Goal: Communication & Community: Ask a question

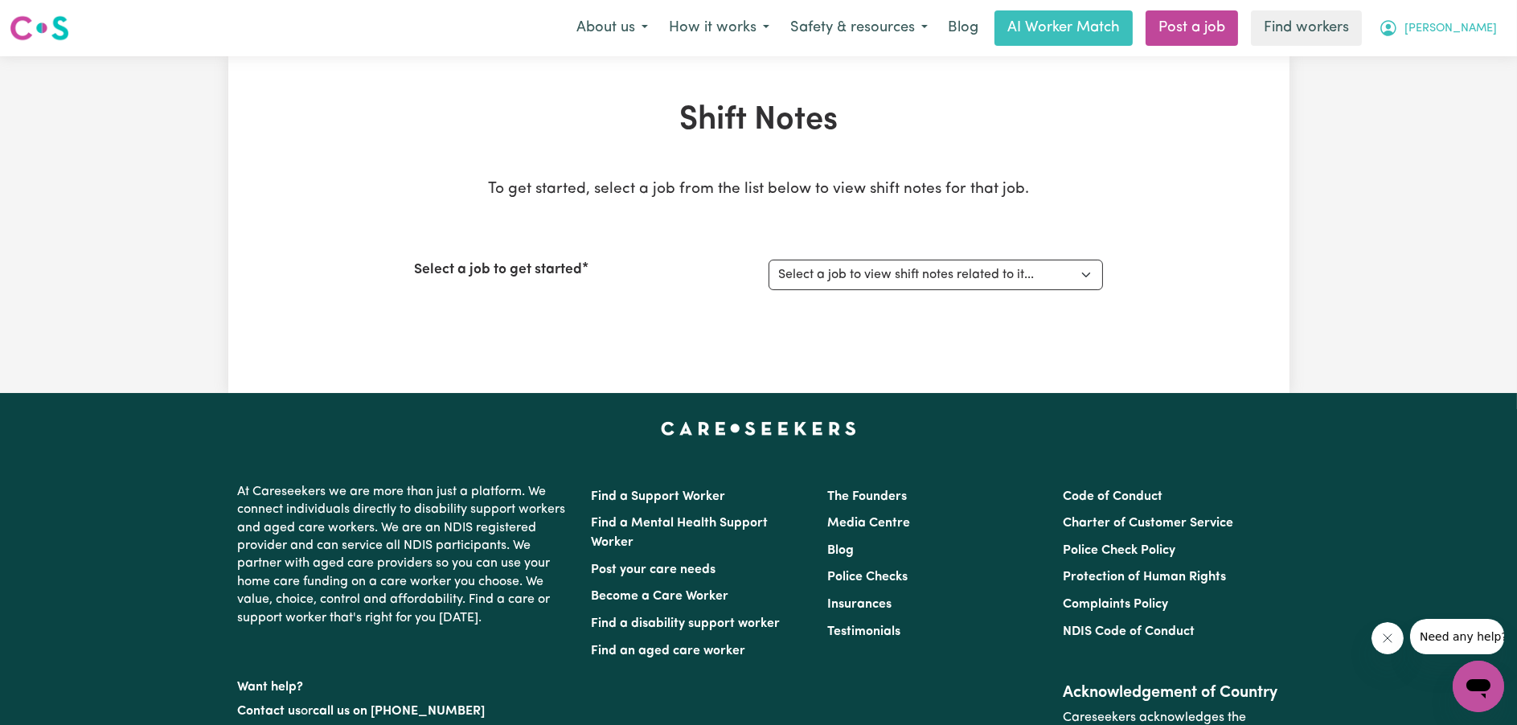
click at [1474, 27] on span "[PERSON_NAME]" at bounding box center [1451, 29] width 92 height 18
click at [1440, 55] on link "My Dashboard" at bounding box center [1443, 62] width 127 height 31
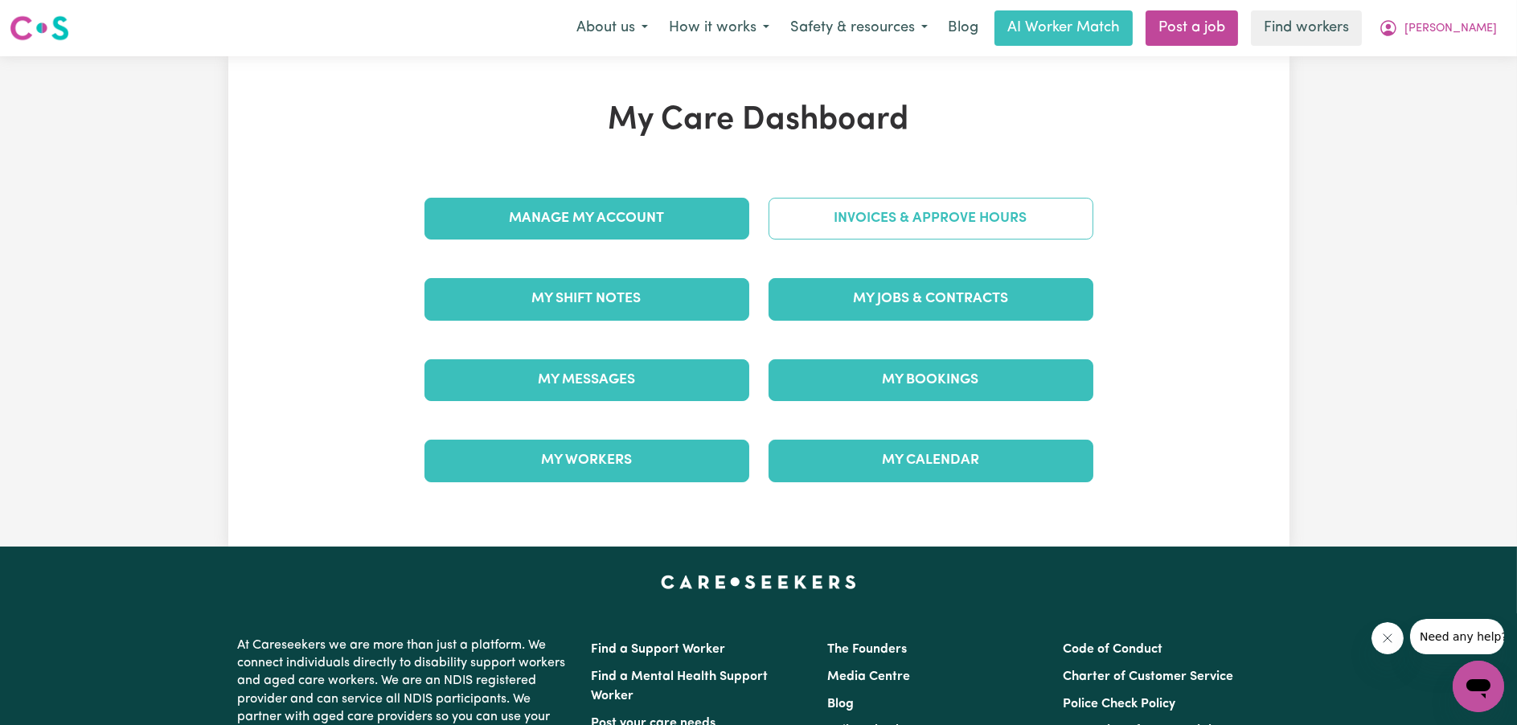
click at [990, 209] on link "Invoices & Approve Hours" at bounding box center [931, 219] width 325 height 42
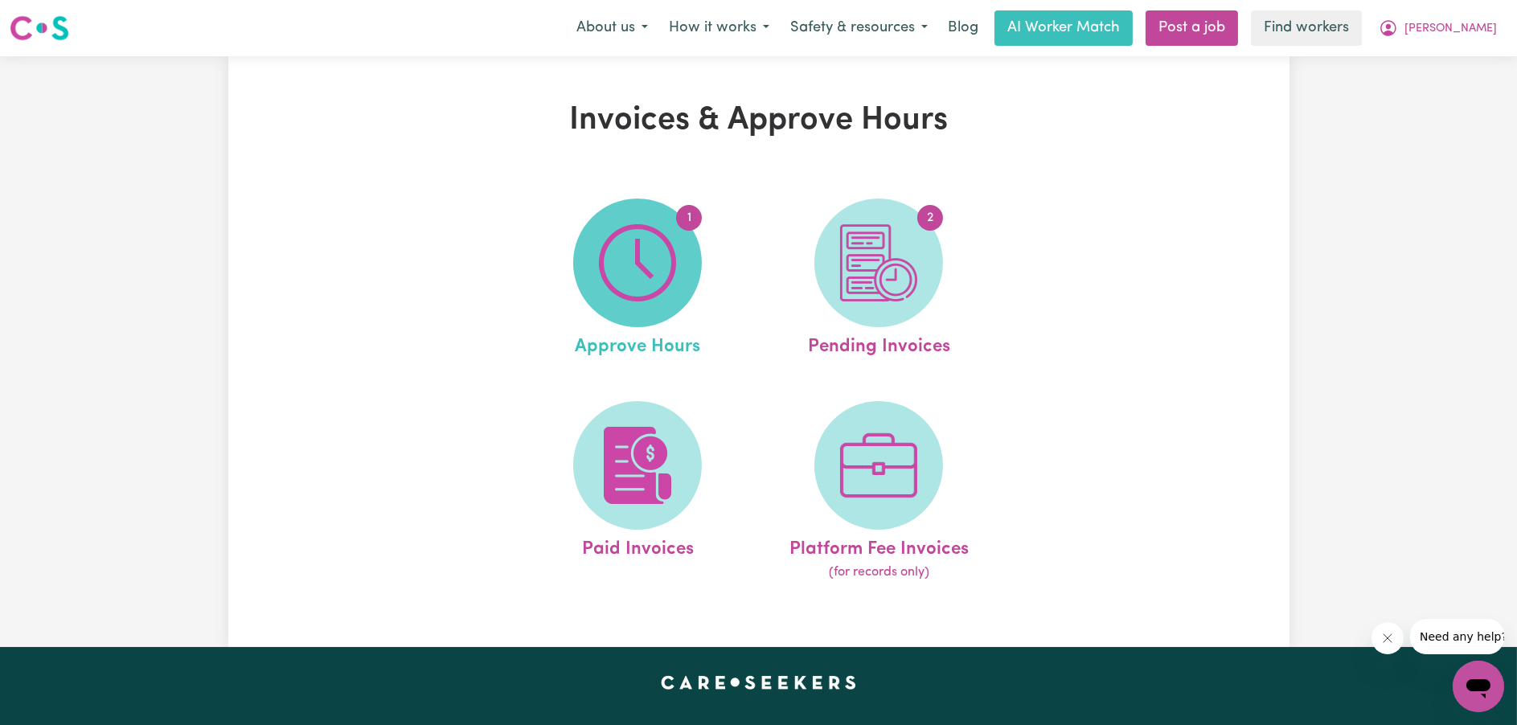
click at [650, 255] on img at bounding box center [637, 262] width 77 height 77
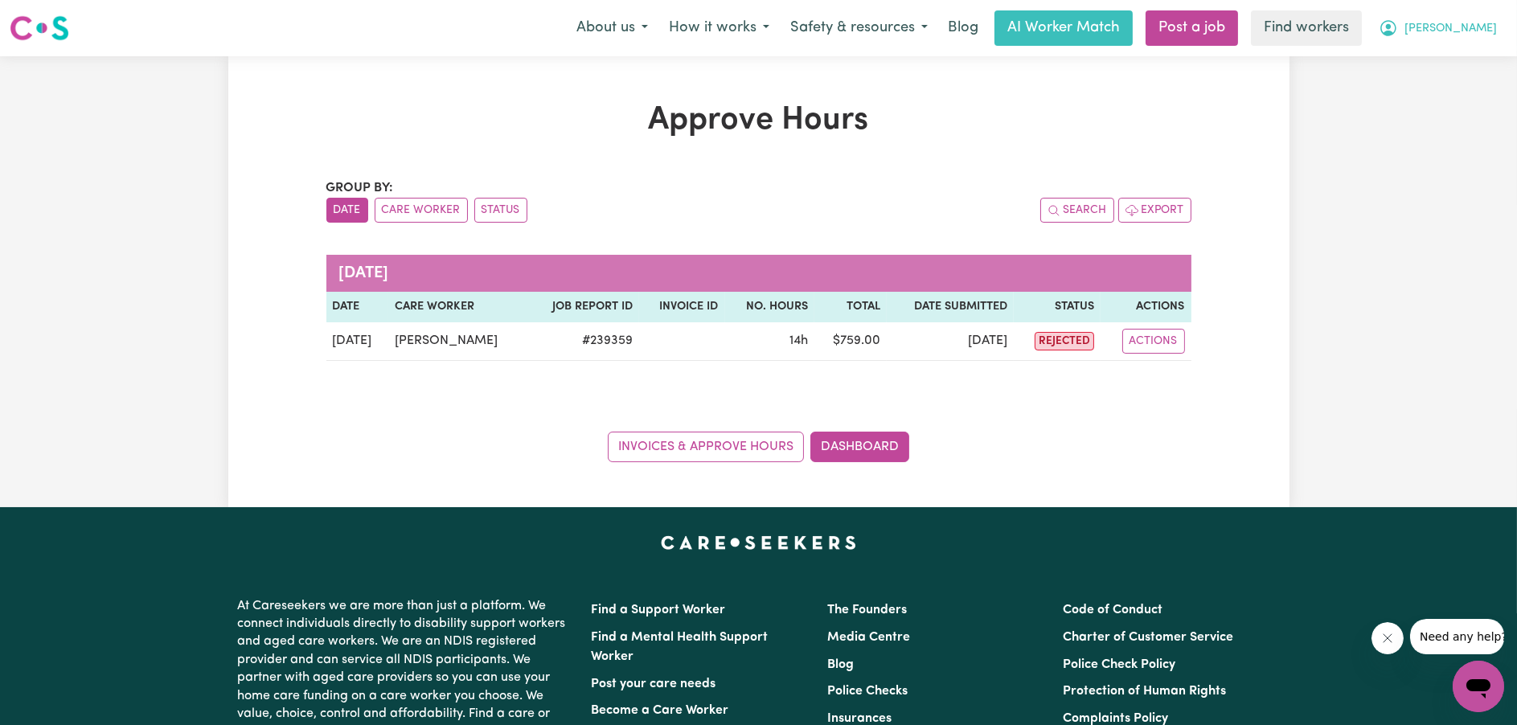
click at [1475, 31] on span "[PERSON_NAME]" at bounding box center [1451, 29] width 92 height 18
click at [1471, 47] on link "My Dashboard" at bounding box center [1443, 62] width 127 height 31
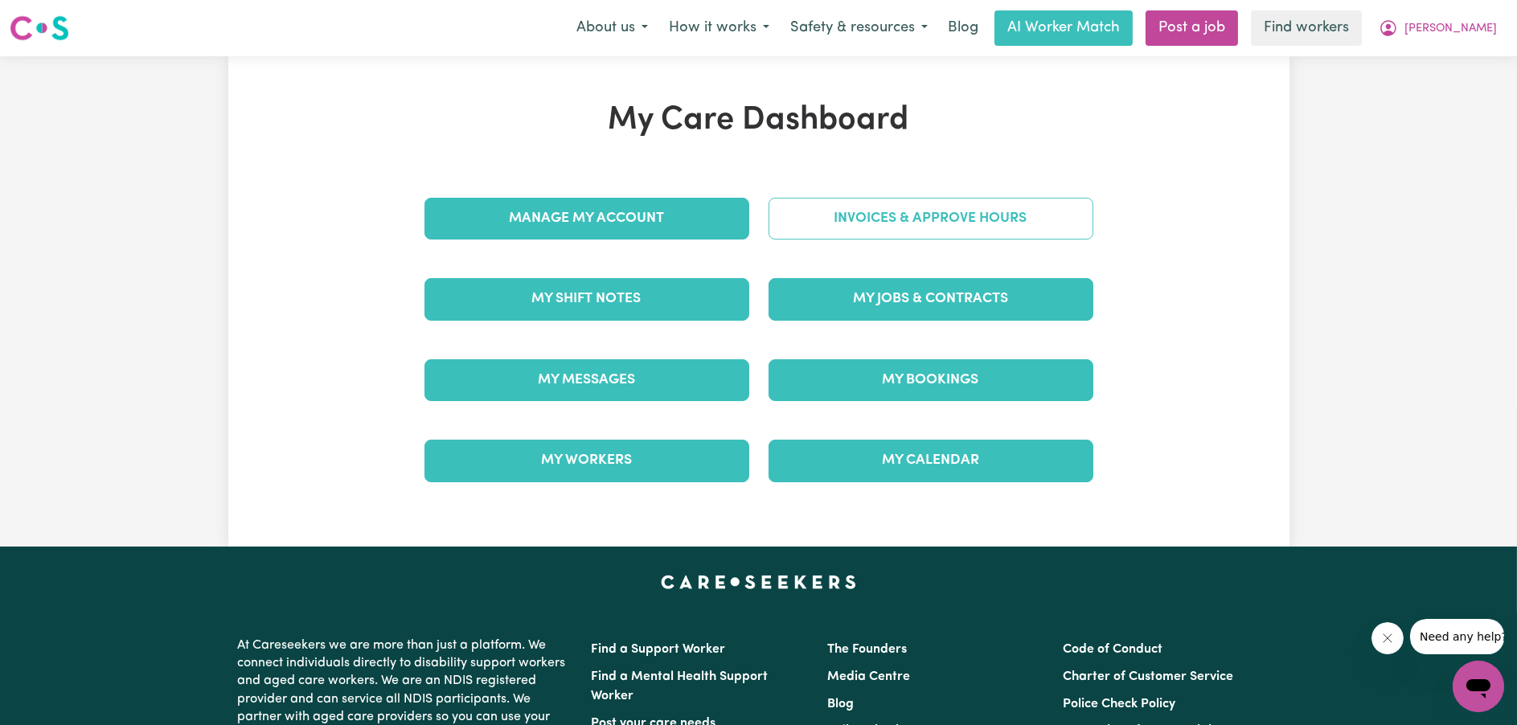
click at [1027, 204] on link "Invoices & Approve Hours" at bounding box center [931, 219] width 325 height 42
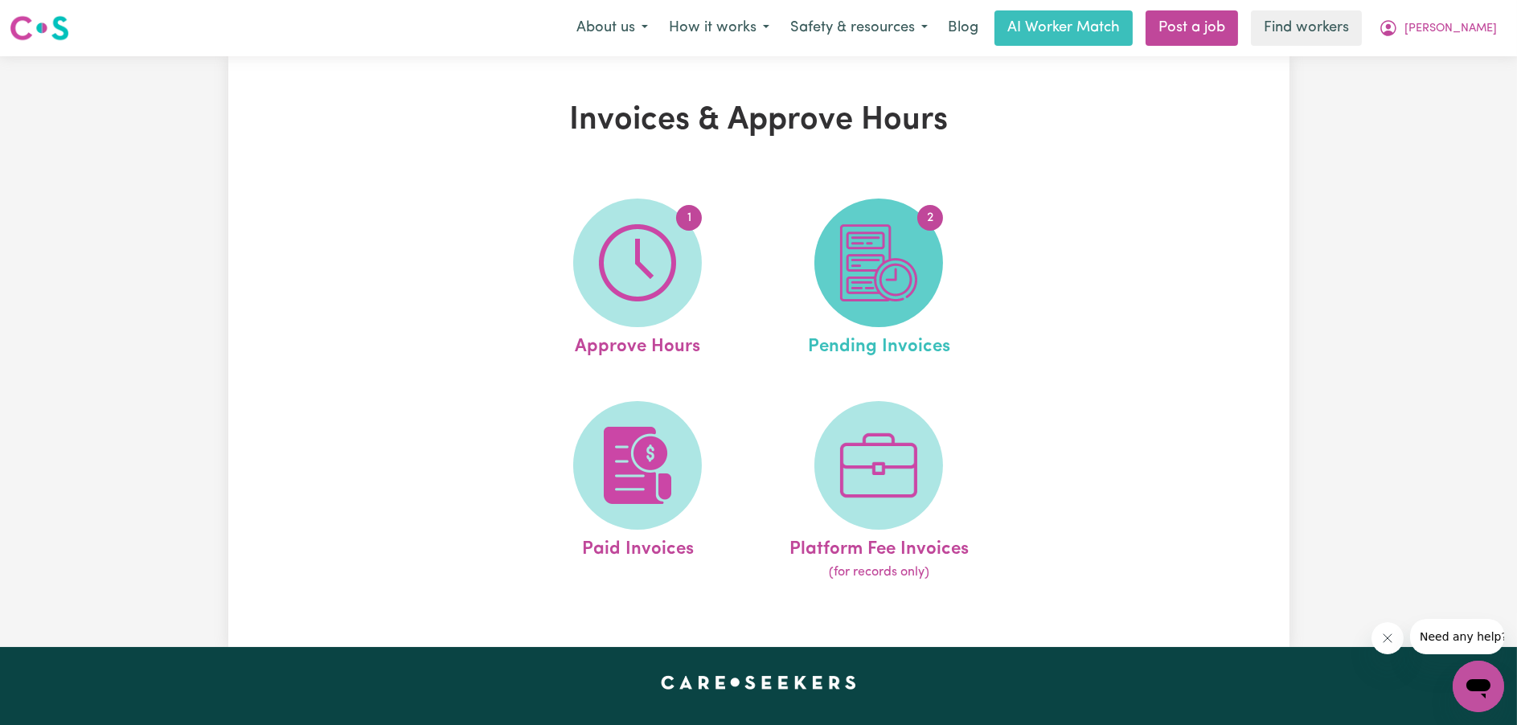
click at [899, 248] on img at bounding box center [878, 262] width 77 height 77
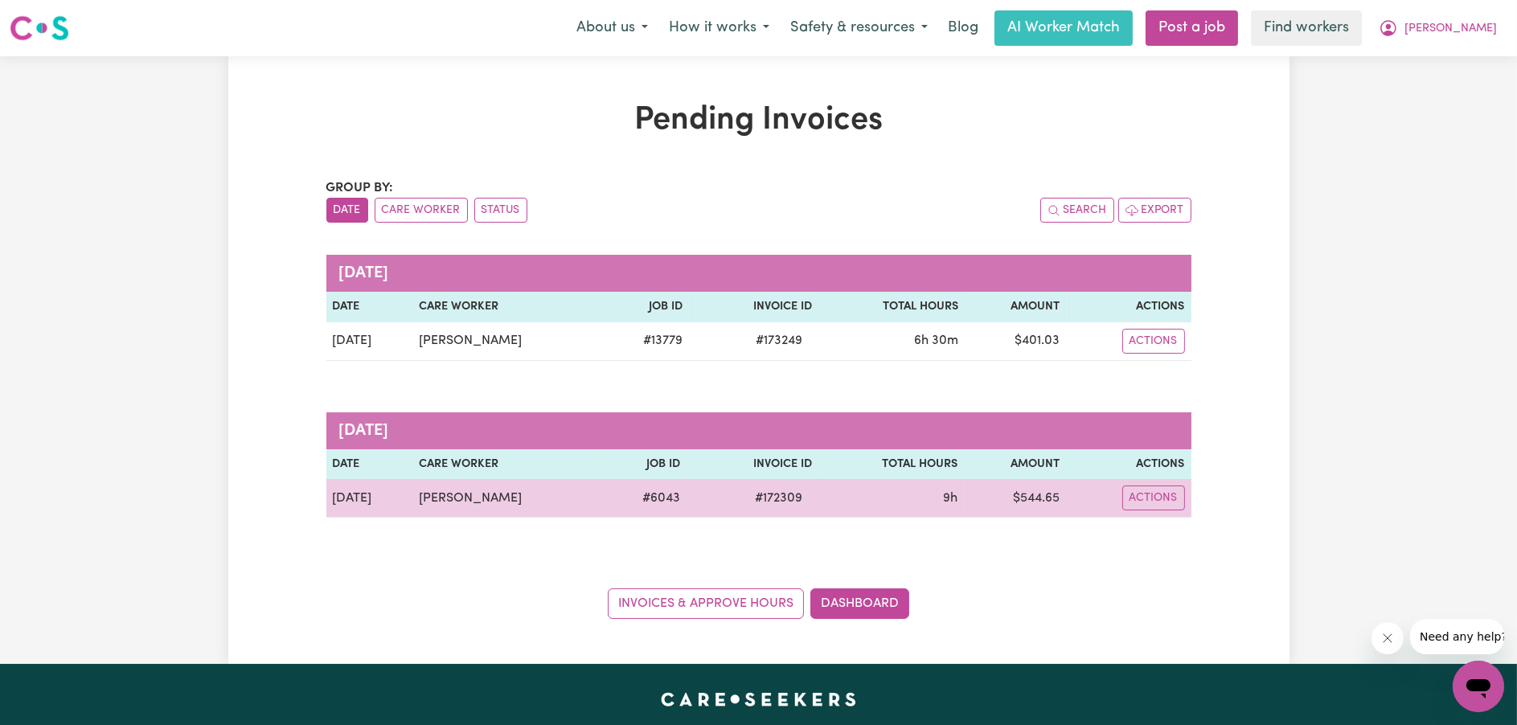
click at [773, 492] on span "# 172309" at bounding box center [778, 498] width 67 height 19
copy span "172309"
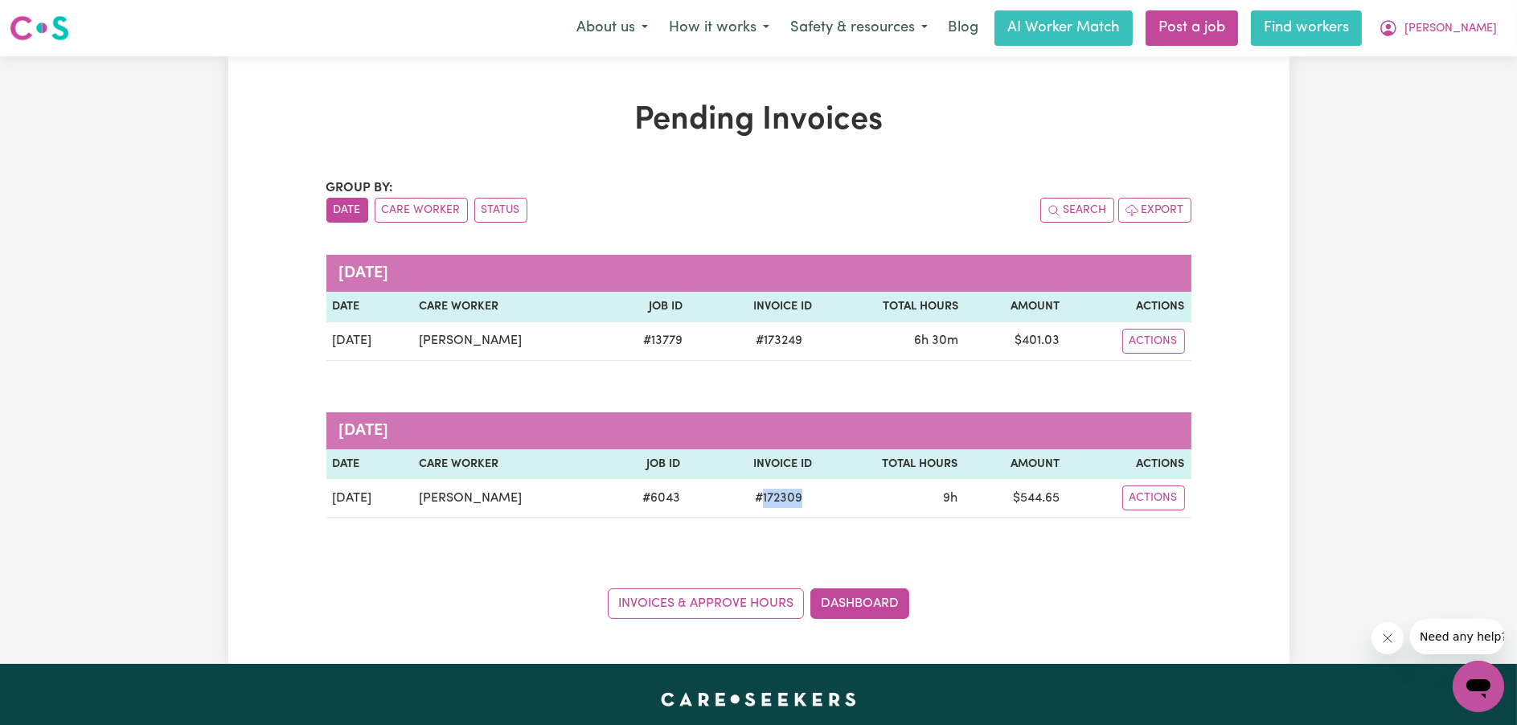
click at [1362, 32] on link "Find workers" at bounding box center [1306, 27] width 111 height 35
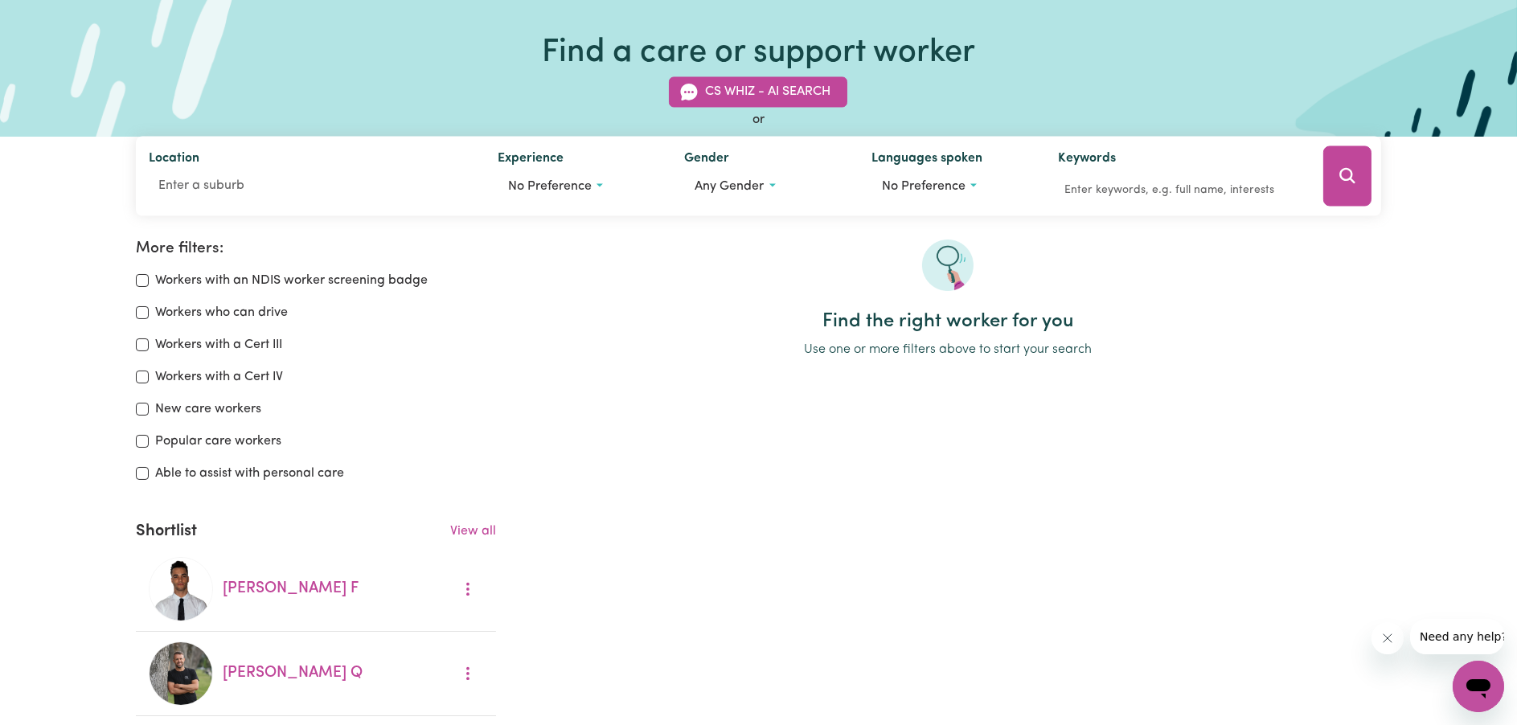
scroll to position [161, 0]
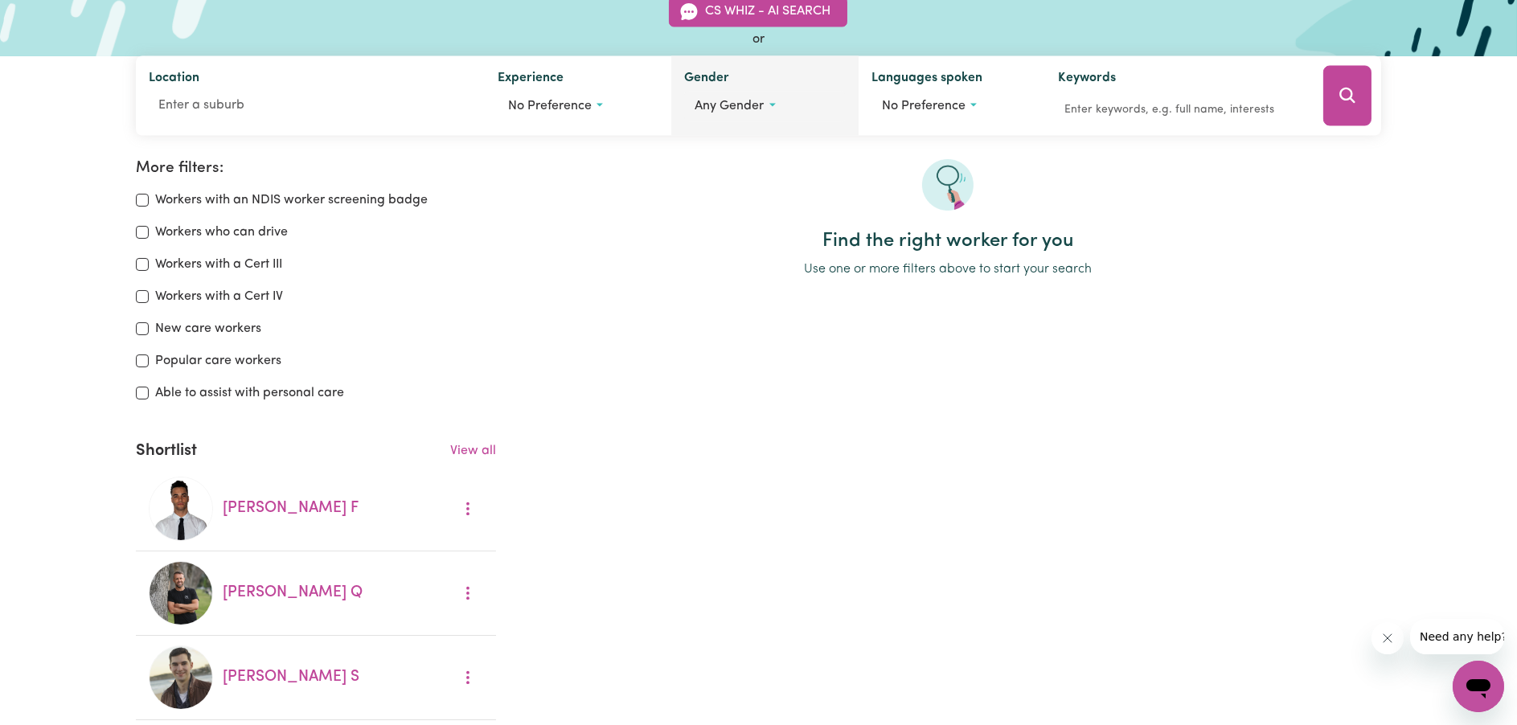
click at [816, 97] on button "Any gender" at bounding box center [765, 107] width 162 height 31
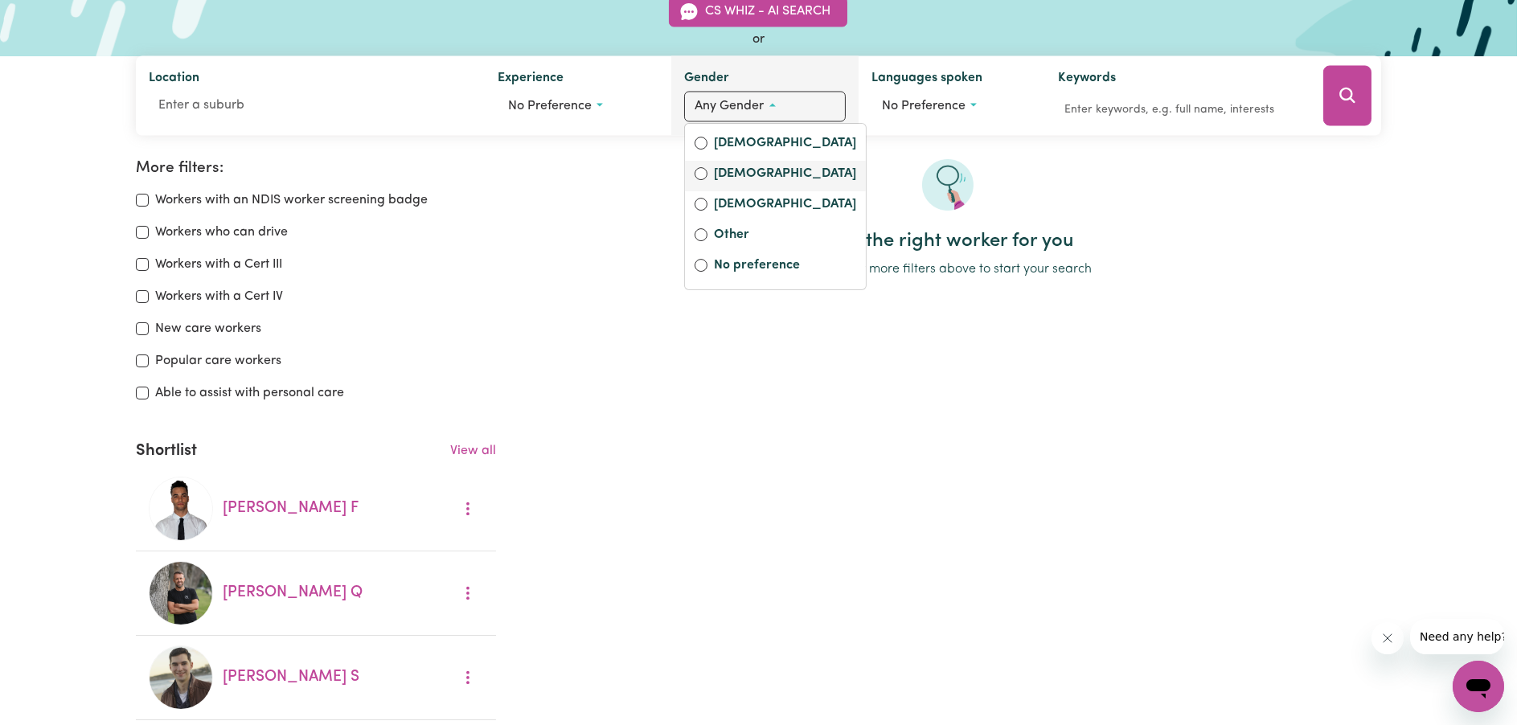
click at [728, 167] on label "Male" at bounding box center [785, 175] width 142 height 23
click at [707, 167] on input "Male" at bounding box center [701, 173] width 13 height 13
radio input "true"
click at [1392, 100] on div "CS Whiz - AI Search or Location Experience No preference Gender male Female Mal…" at bounding box center [758, 56] width 1517 height 158
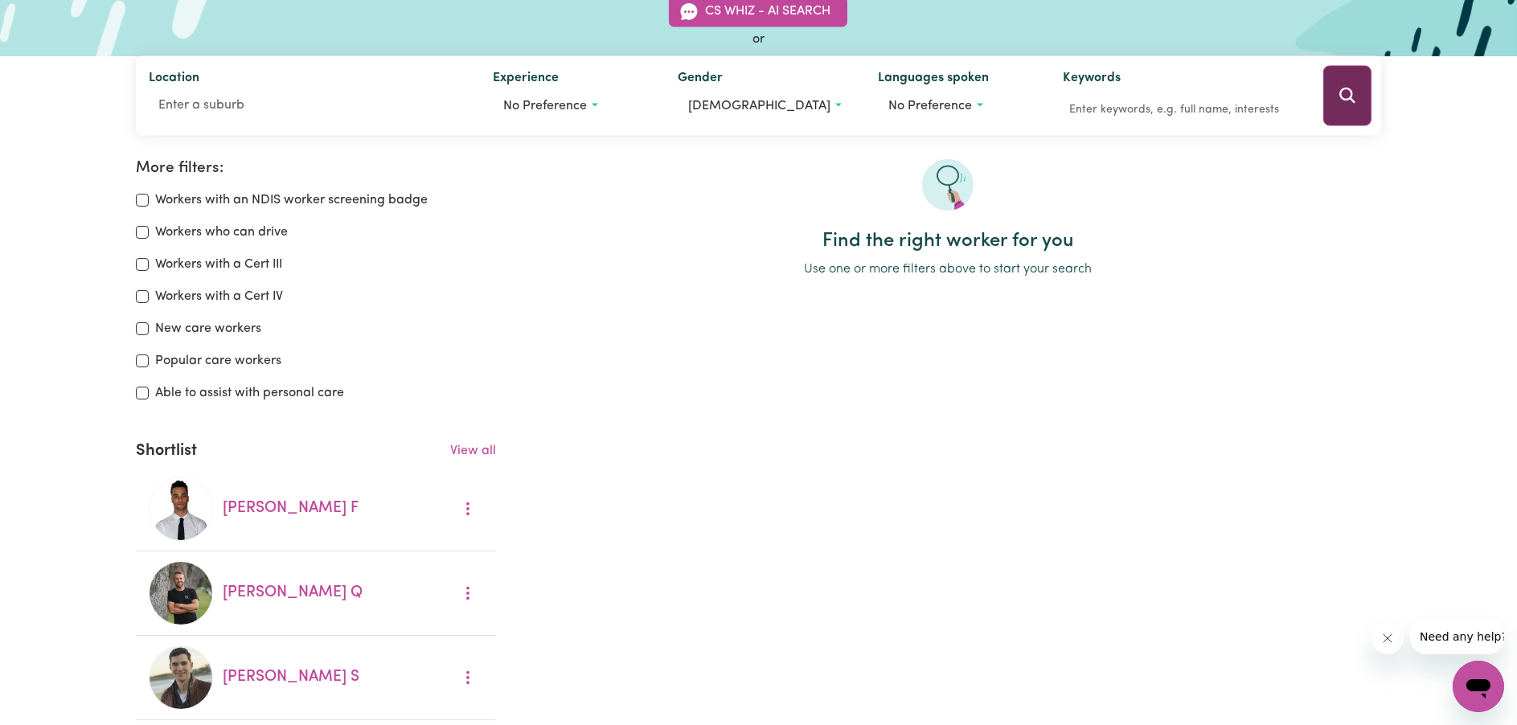
click at [1323, 99] on button "Search" at bounding box center [1346, 96] width 47 height 60
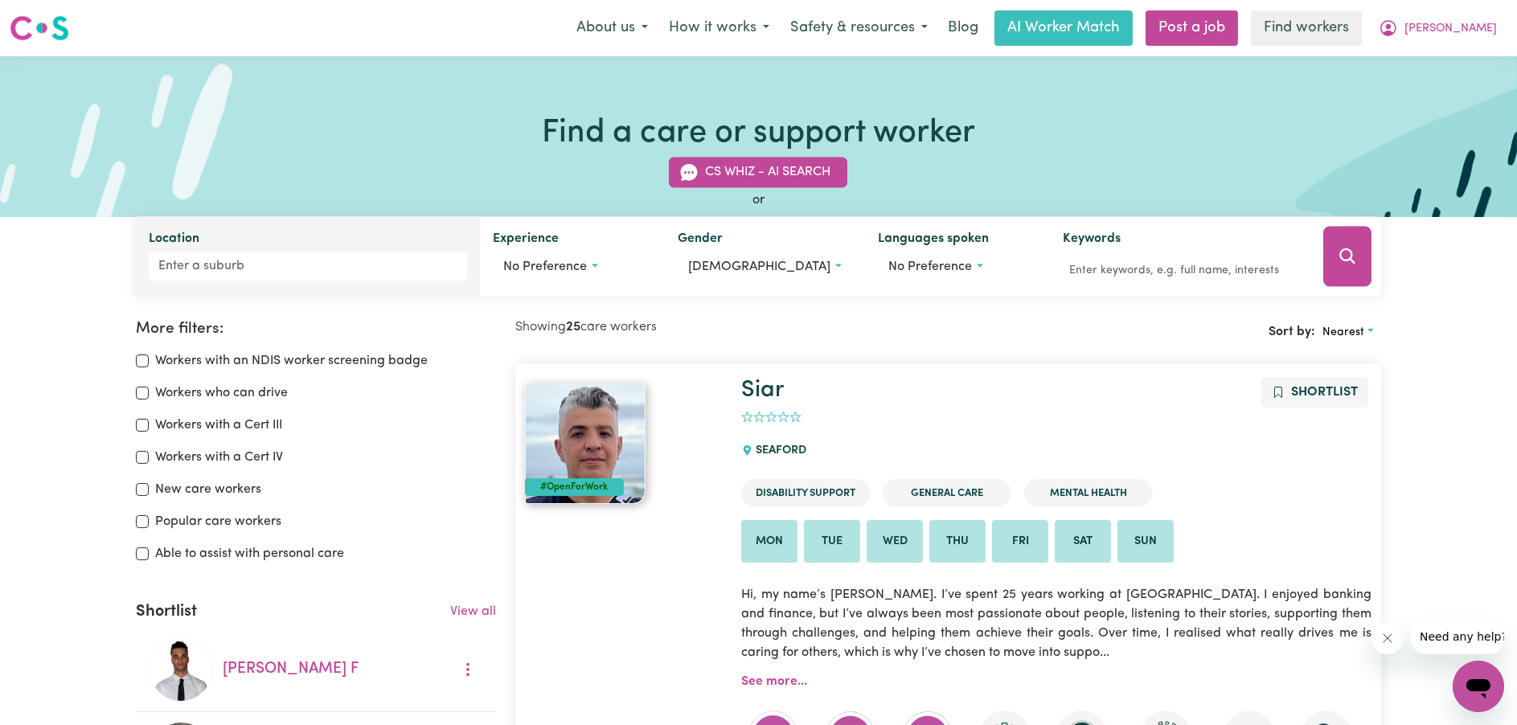
click at [349, 250] on div "Location" at bounding box center [308, 257] width 344 height 80
click at [349, 267] on input "Location" at bounding box center [308, 266] width 318 height 29
type input "bon"
type input "bon ACCORD, Queensland, 4625"
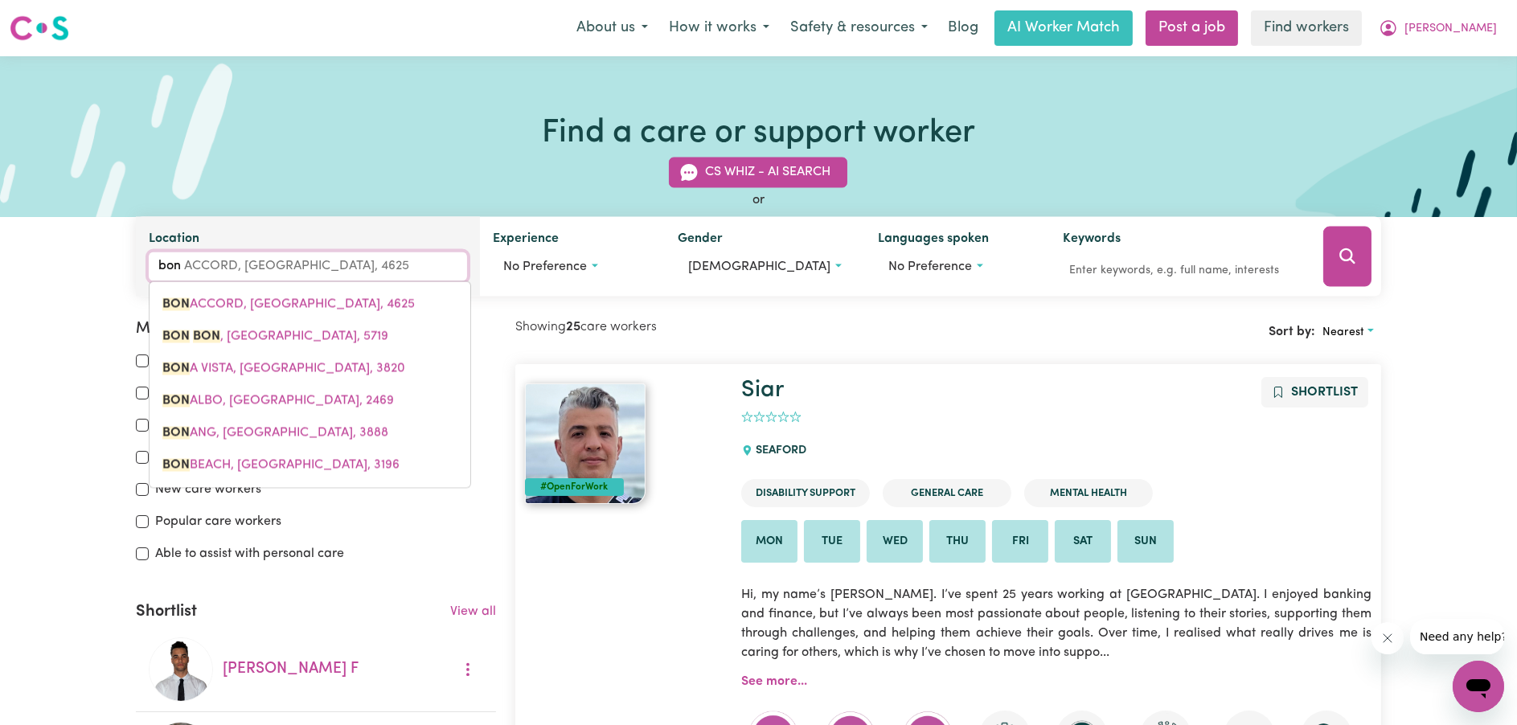
type input "bond"
type input "bond UNIVERSITY, Queensland, 4229"
type input "bondi"
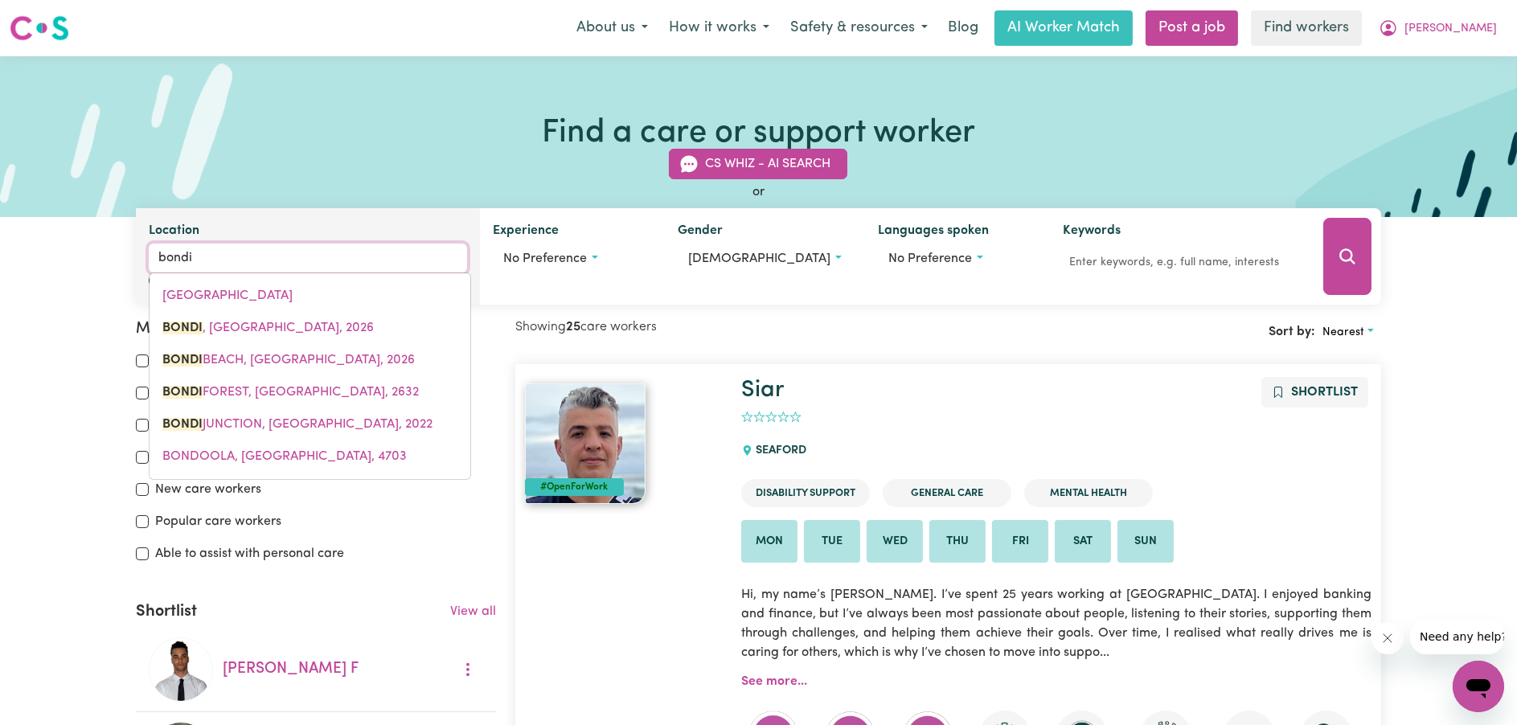
type input "bondi, New South Wales, 2026"
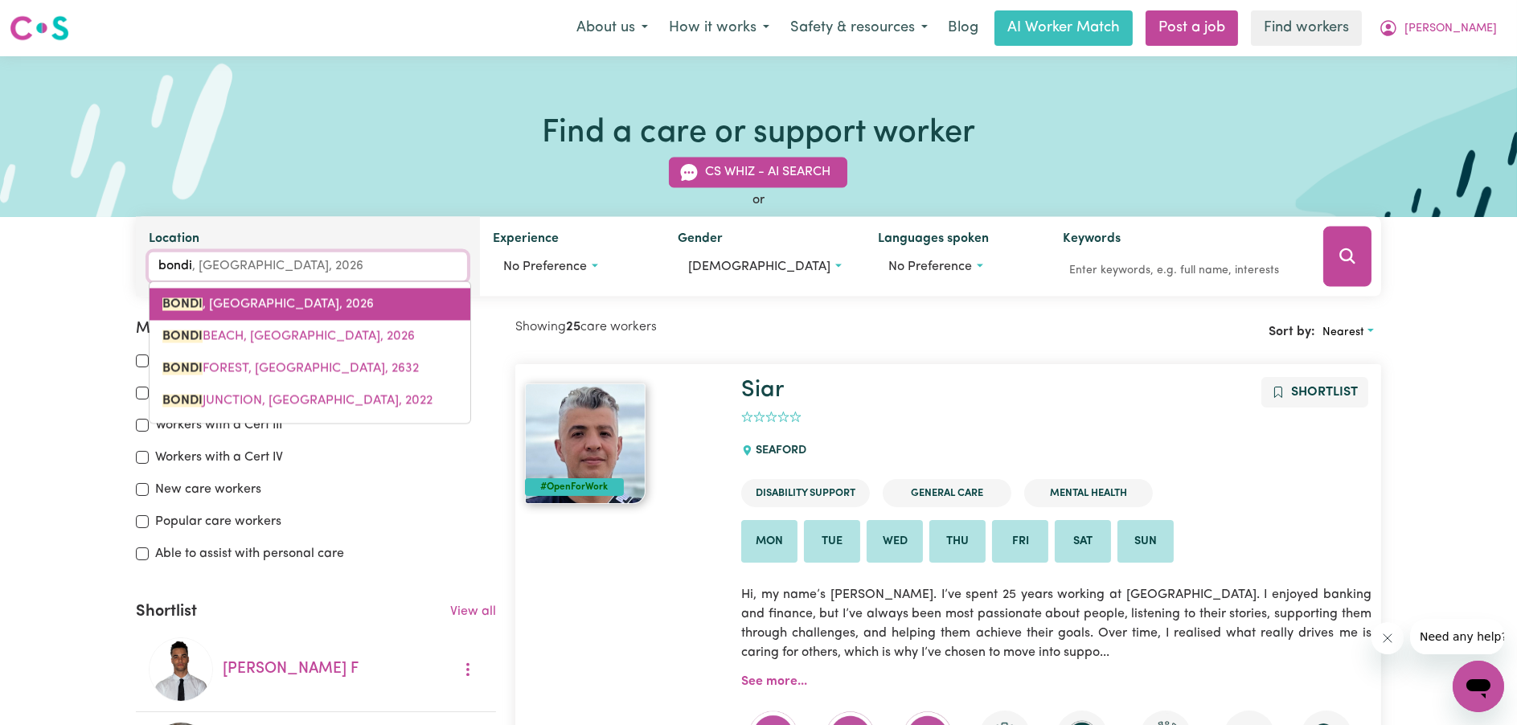
click at [349, 299] on link "BONDI , New South Wales, 2026" at bounding box center [310, 305] width 321 height 32
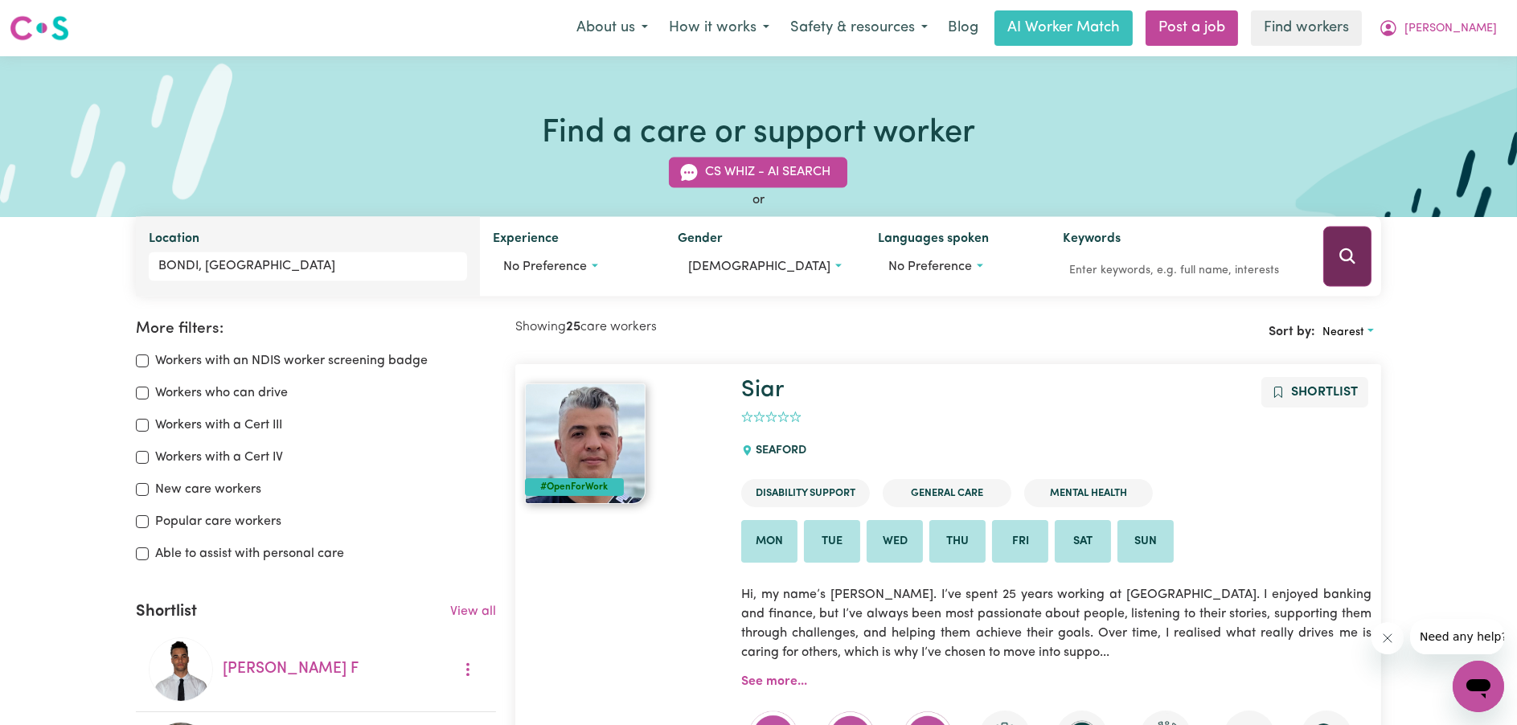
click at [1345, 258] on icon "Search" at bounding box center [1347, 256] width 19 height 19
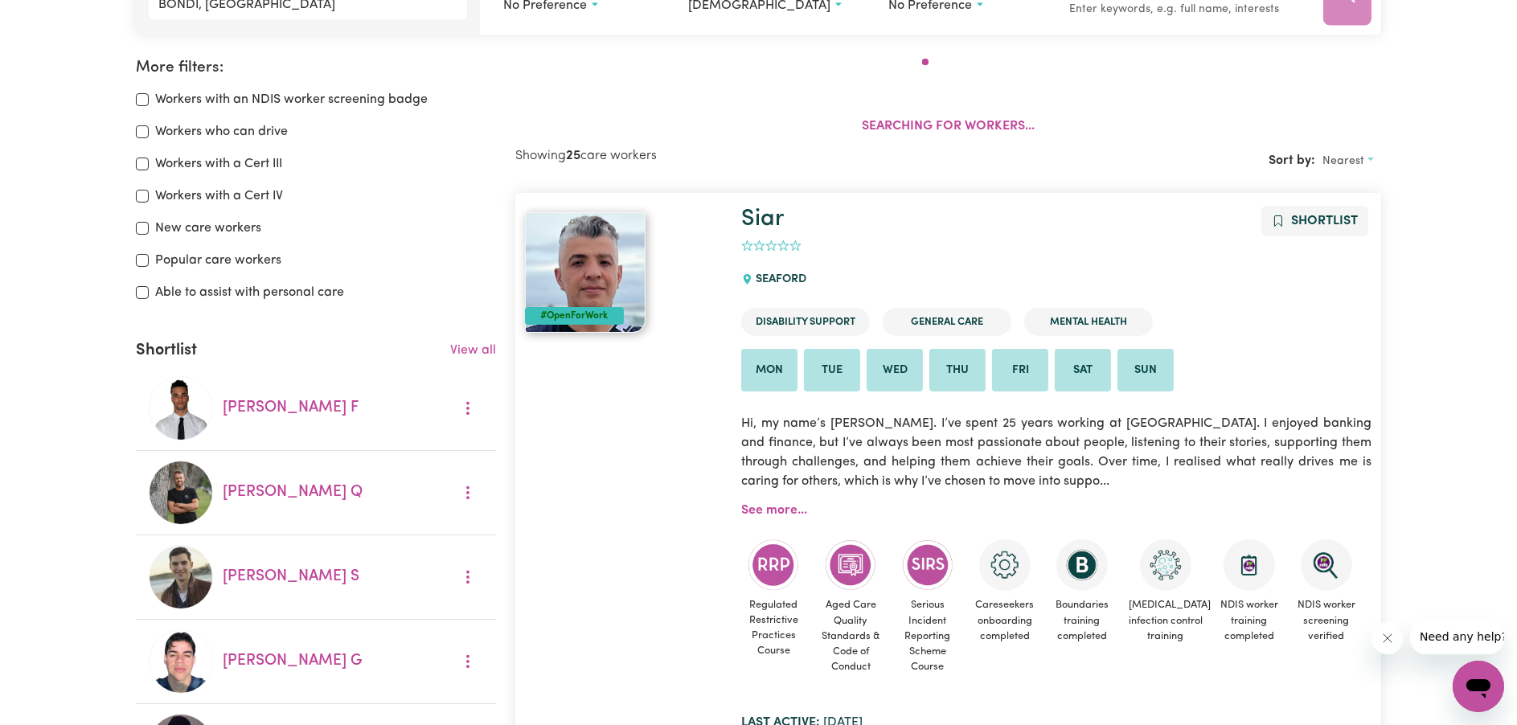
scroll to position [268, 0]
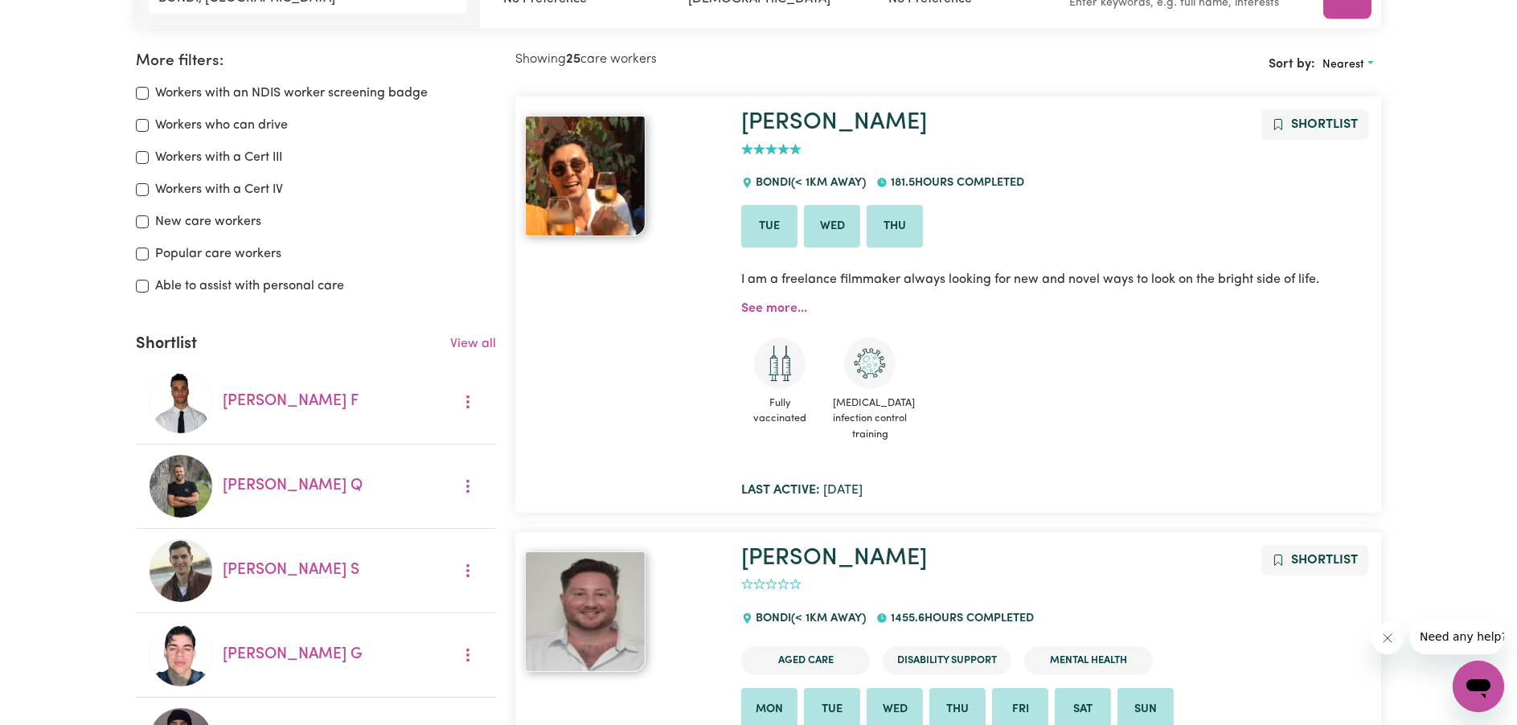
click at [1359, 59] on span "Nearest" at bounding box center [1344, 65] width 42 height 12
click at [1362, 129] on link "Last active" at bounding box center [1379, 134] width 127 height 32
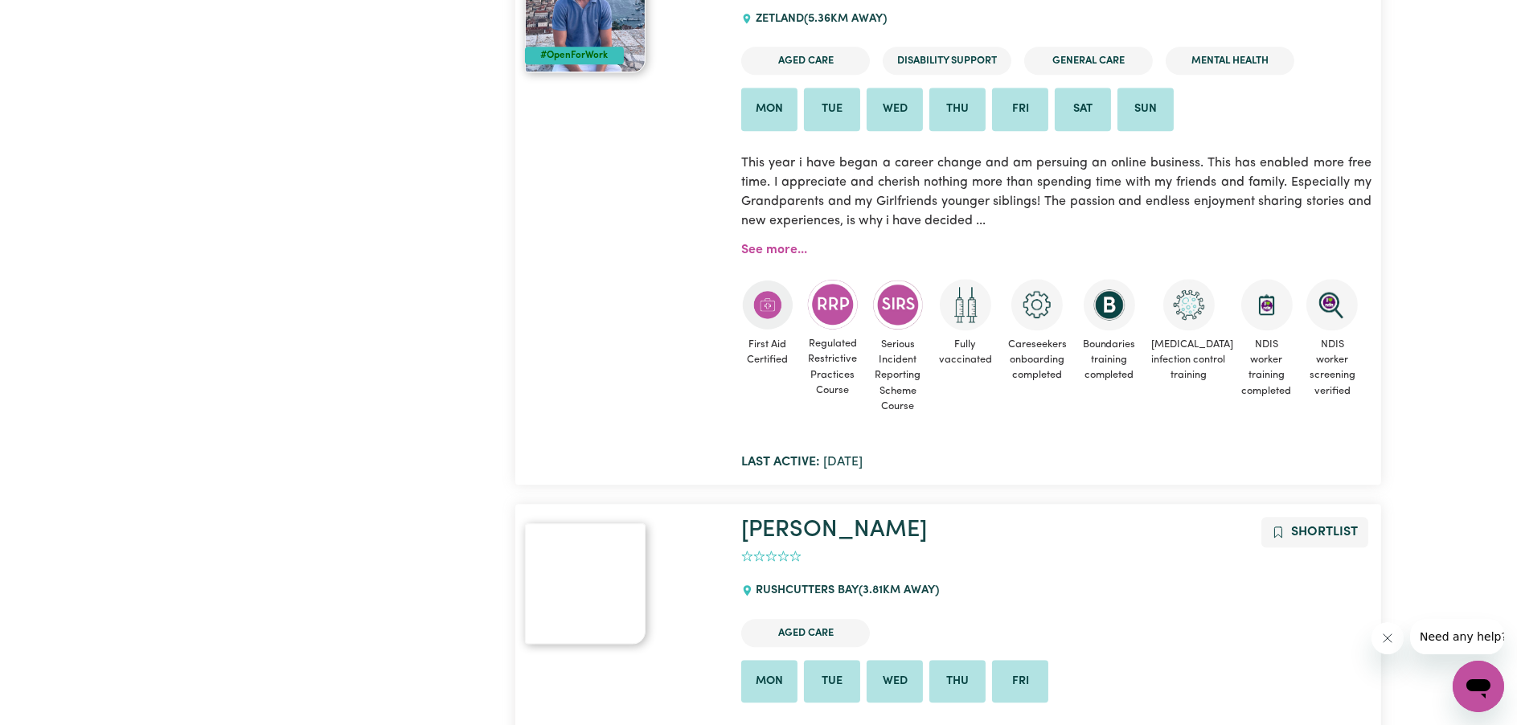
scroll to position [7182, 0]
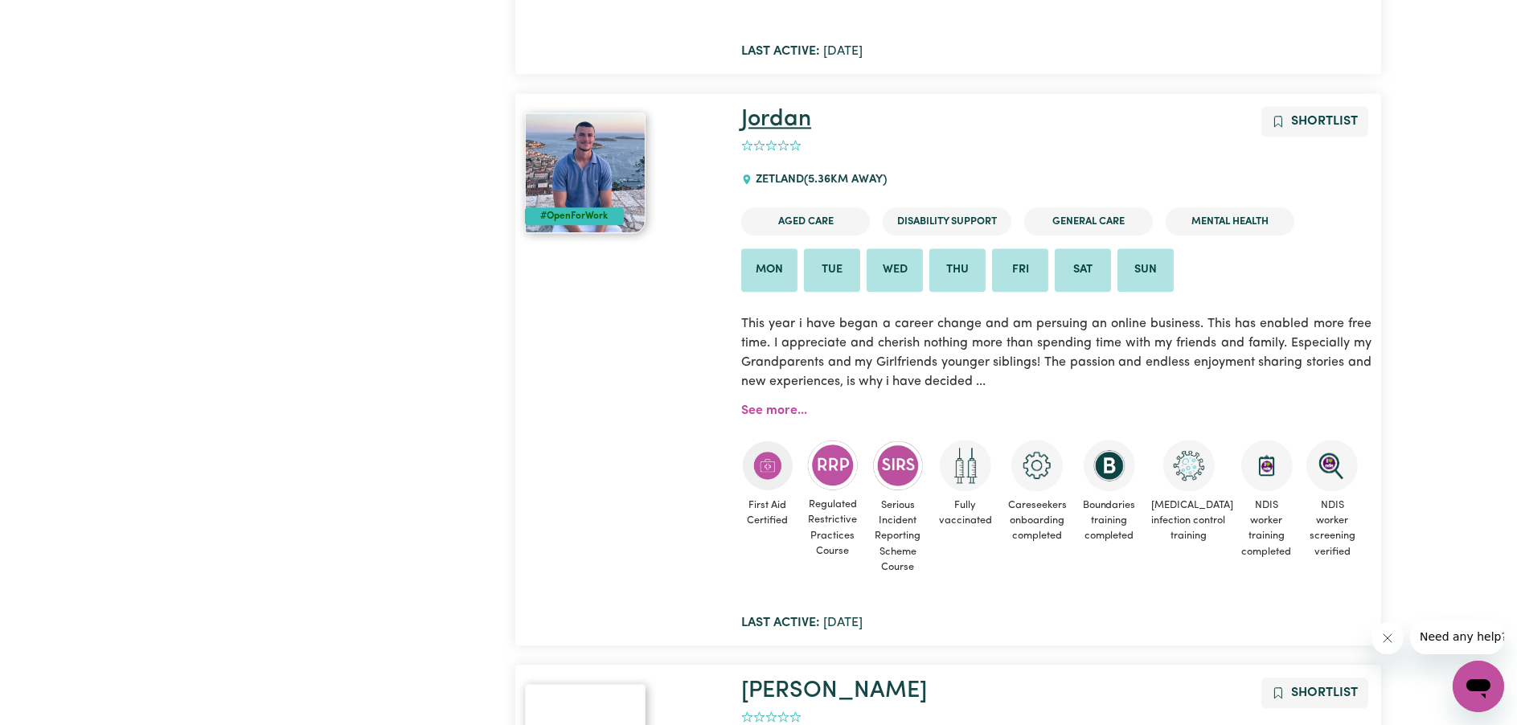
click at [810, 108] on link "Jordan" at bounding box center [776, 119] width 70 height 23
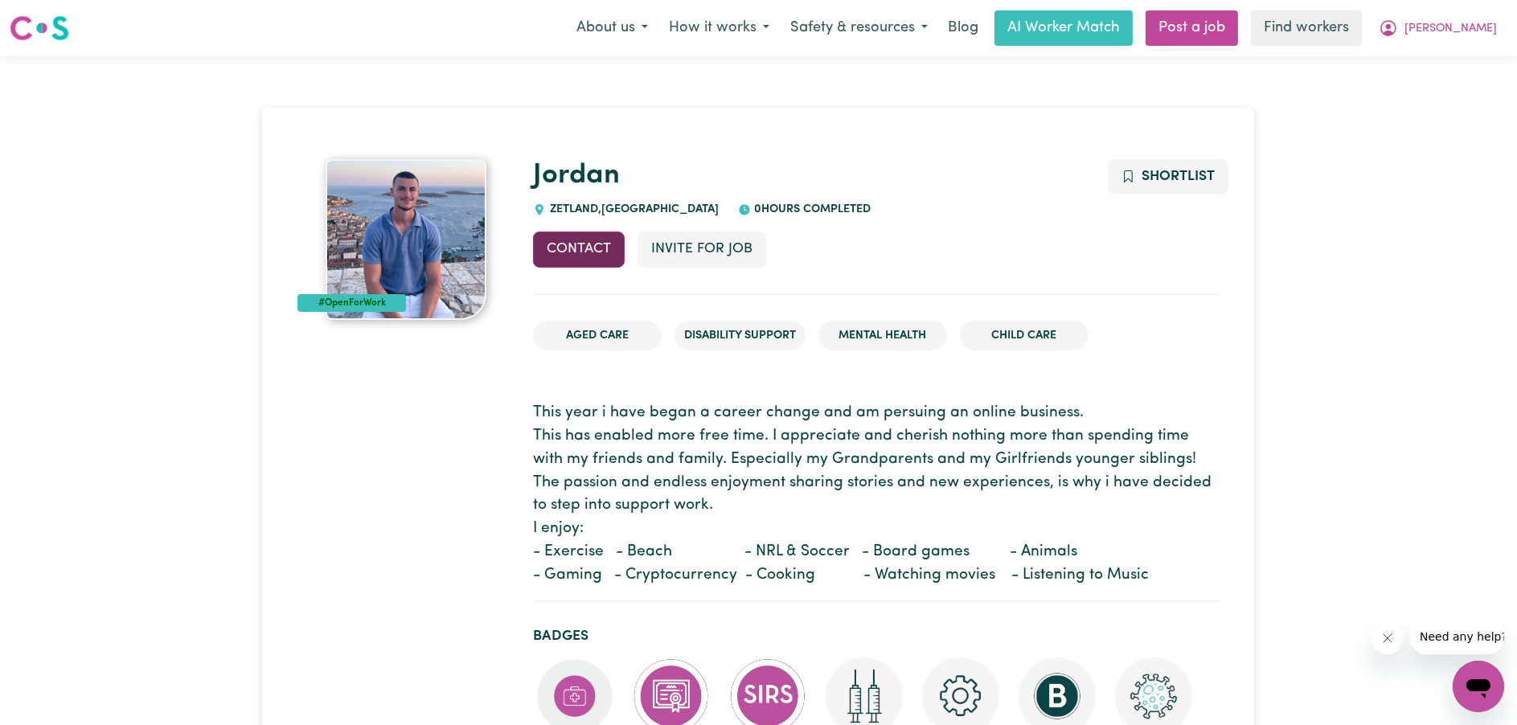
click at [590, 246] on button "Contact" at bounding box center [579, 249] width 92 height 35
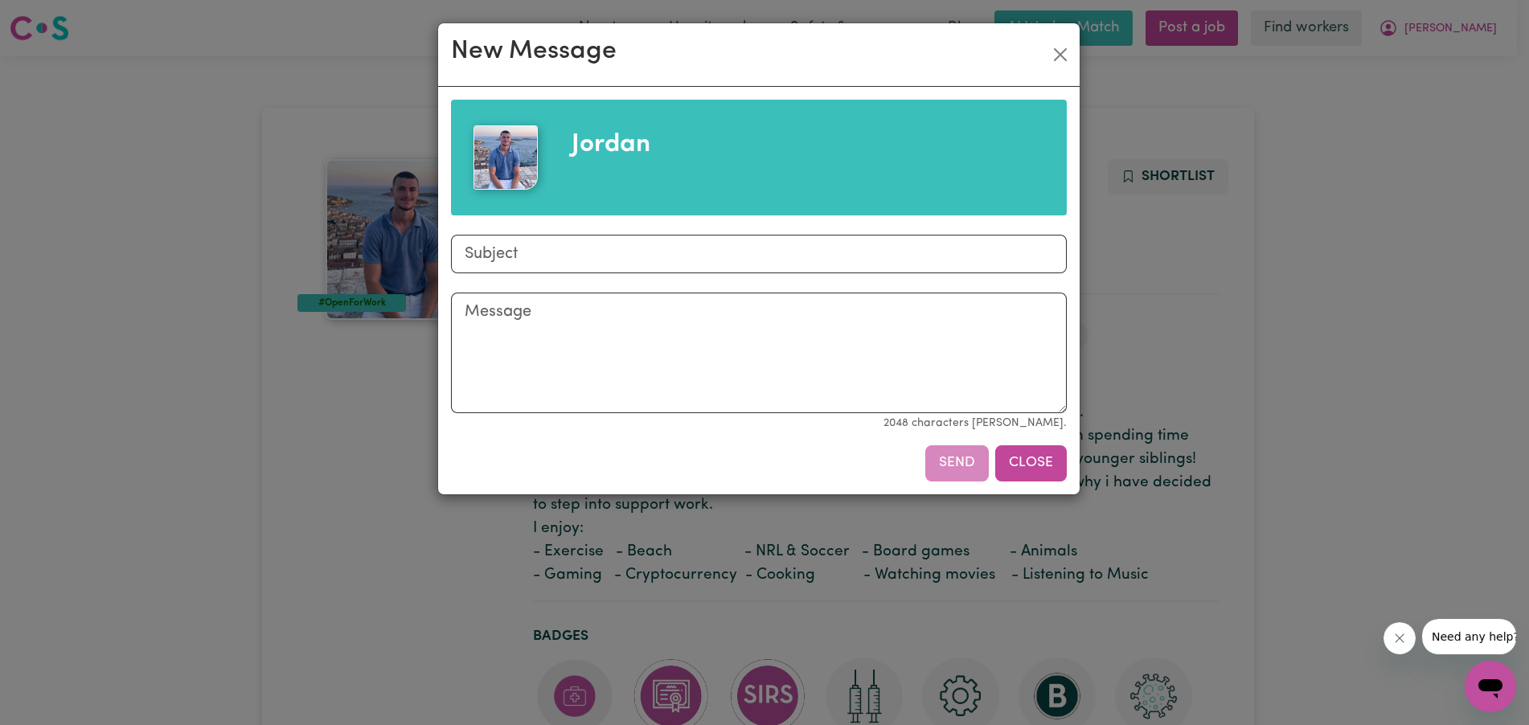
click at [1051, 459] on button "Close" at bounding box center [1031, 462] width 72 height 35
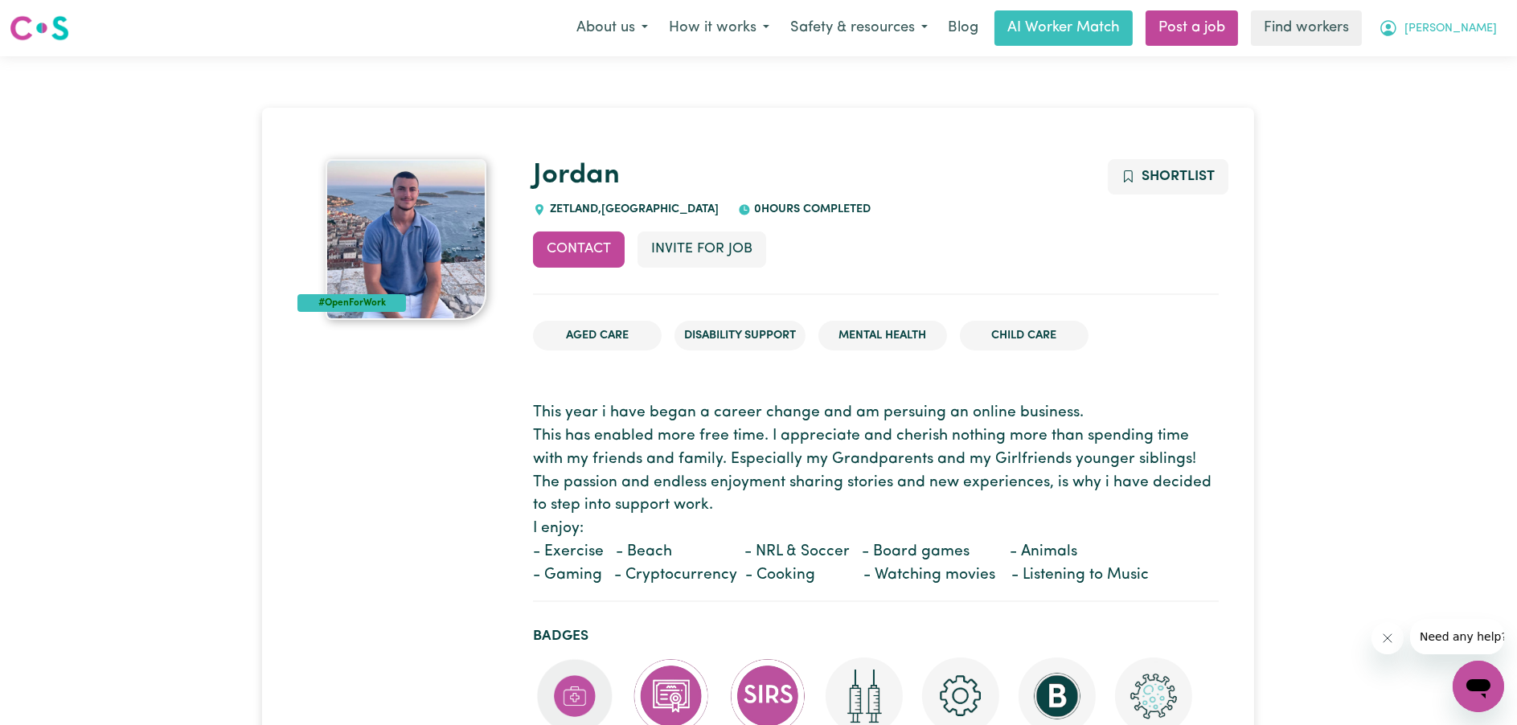
click at [1464, 23] on span "[PERSON_NAME]" at bounding box center [1451, 29] width 92 height 18
click at [1465, 17] on button "[PERSON_NAME]" at bounding box center [1437, 28] width 139 height 34
click at [1461, 30] on span "[PERSON_NAME]" at bounding box center [1451, 29] width 92 height 18
click at [1450, 64] on link "My Dashboard" at bounding box center [1443, 62] width 127 height 31
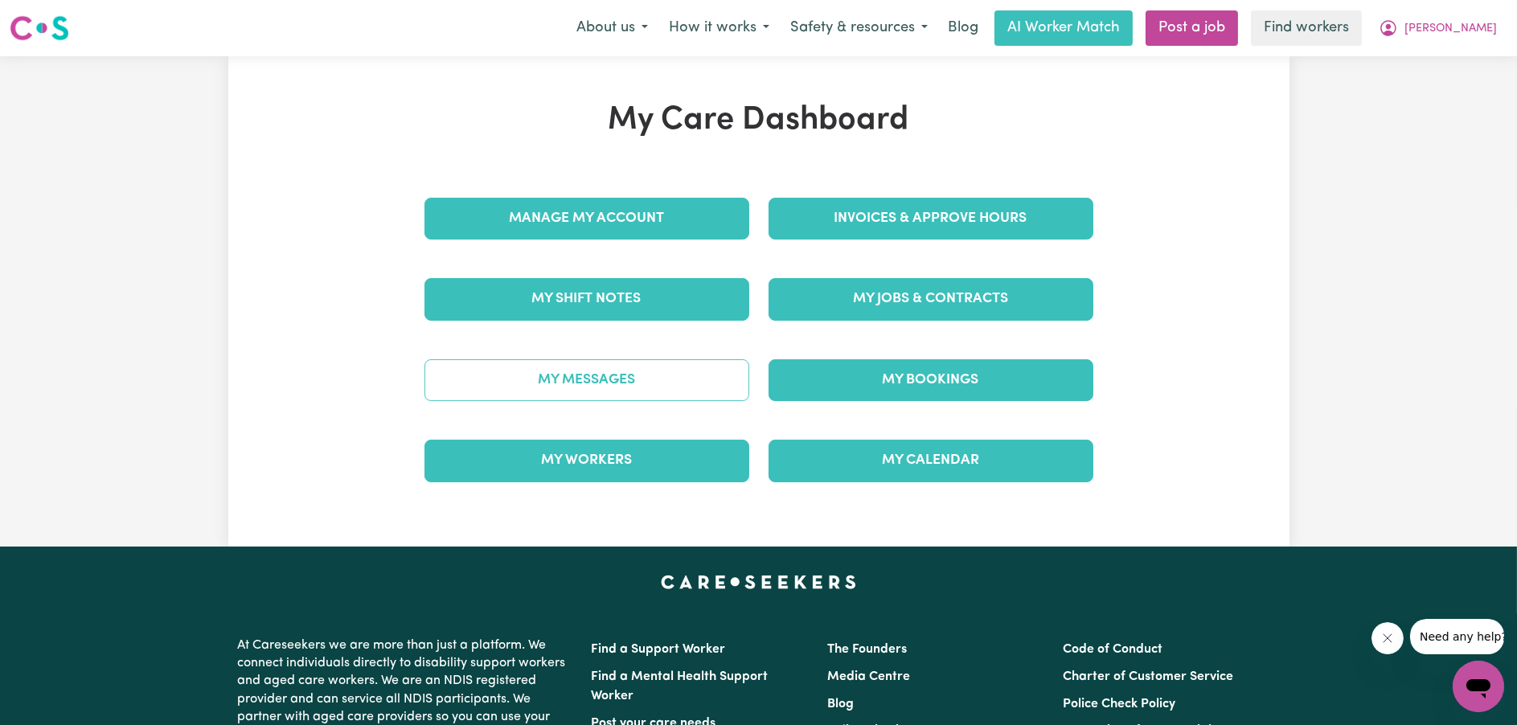
click at [593, 362] on link "My Messages" at bounding box center [586, 380] width 325 height 42
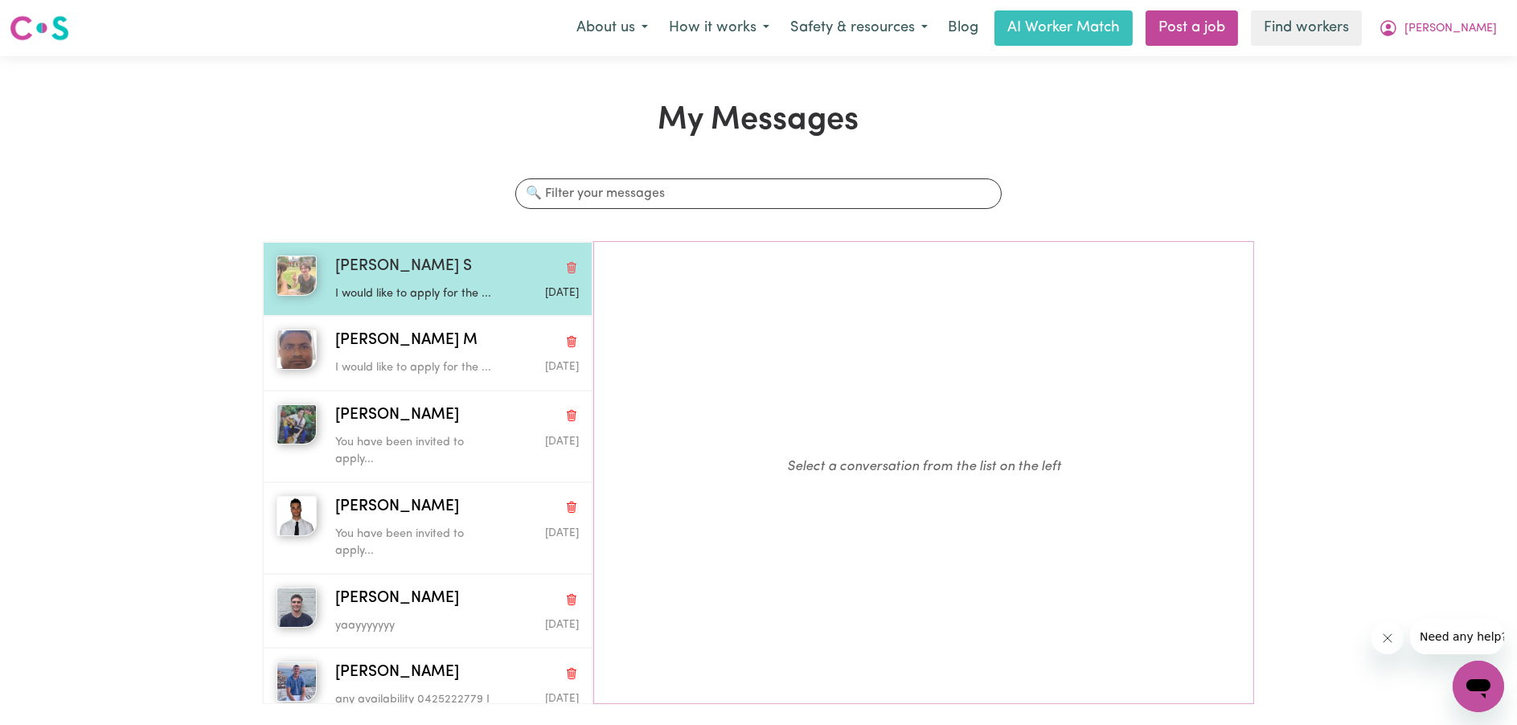
click at [396, 293] on p "I would like to apply for the ..." at bounding box center [416, 294] width 162 height 18
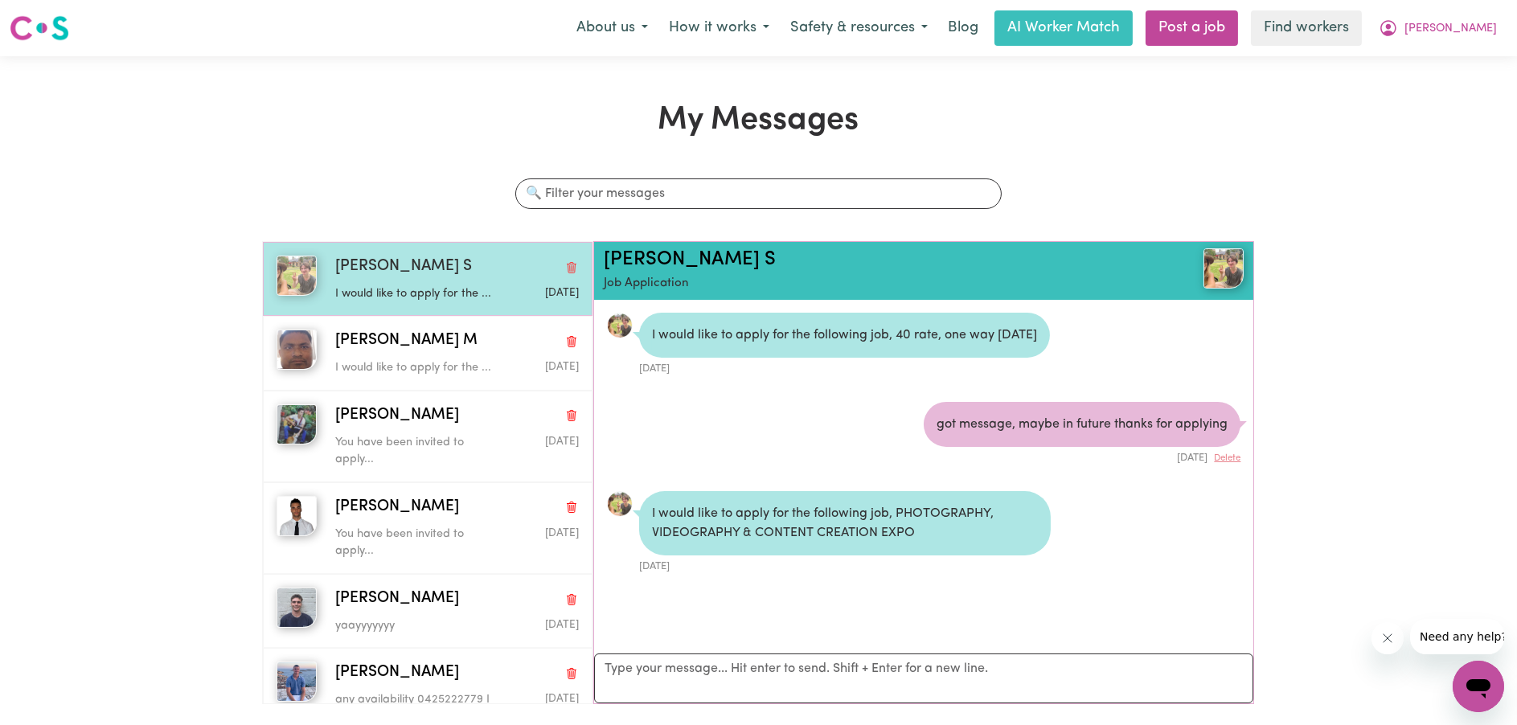
scroll to position [9, 0]
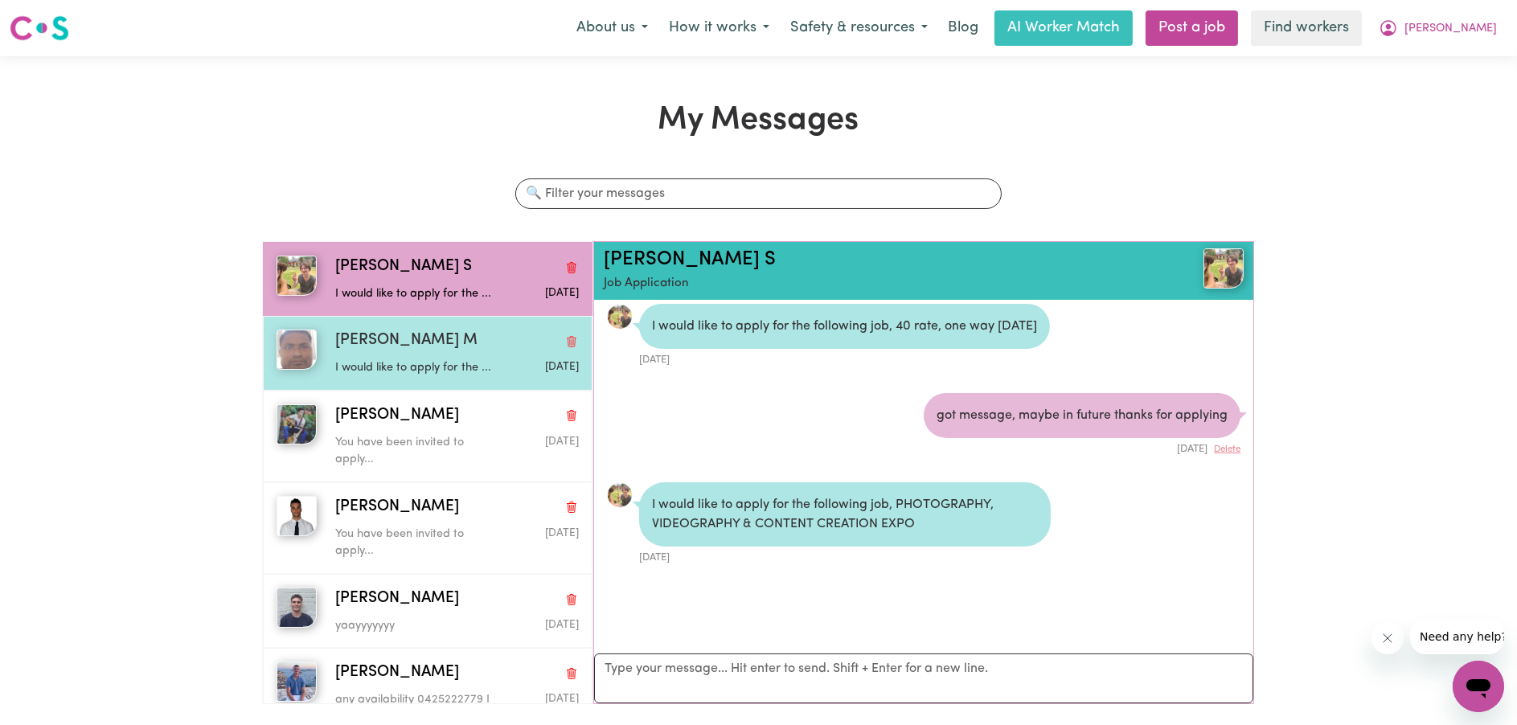
click at [495, 353] on div "[PERSON_NAME] M" at bounding box center [457, 341] width 244 height 23
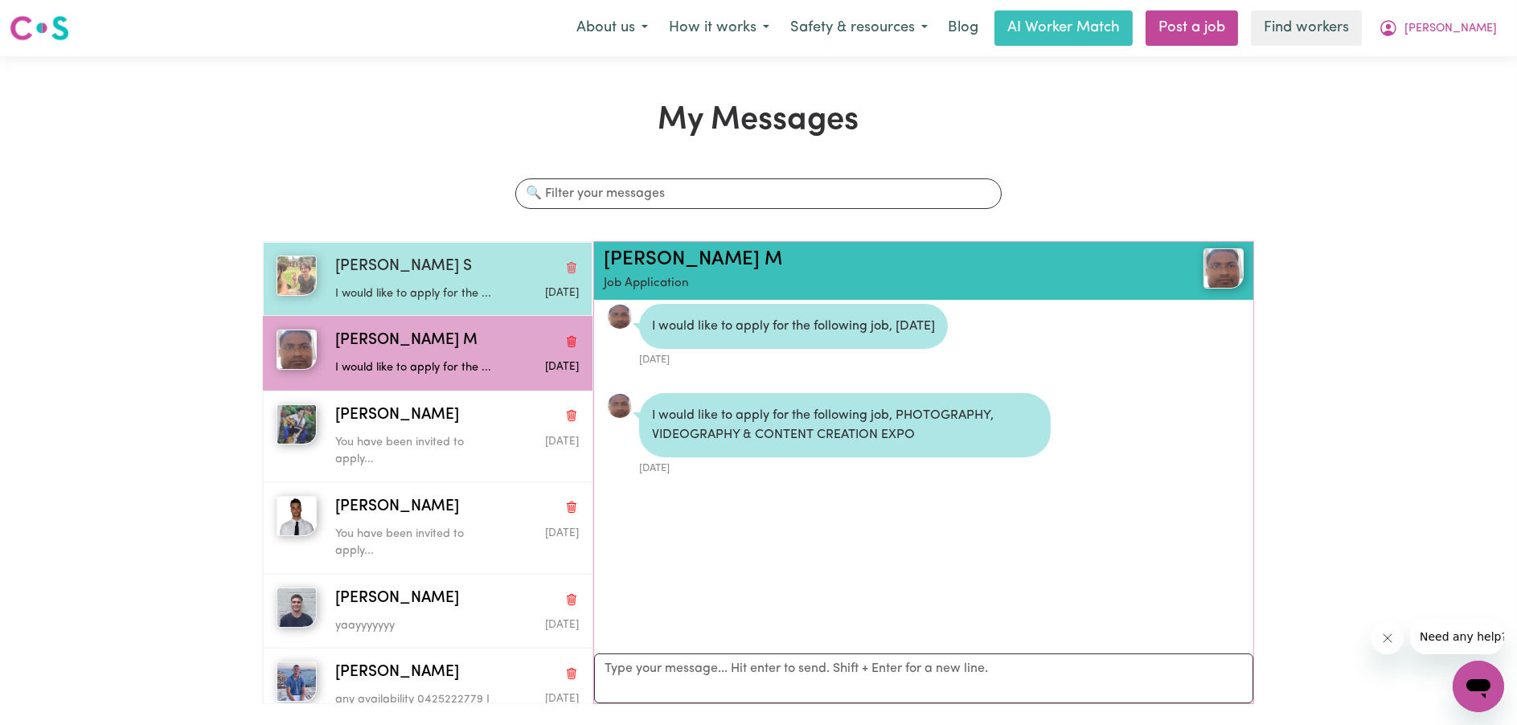
click at [498, 297] on div "[DATE]" at bounding box center [538, 293] width 81 height 16
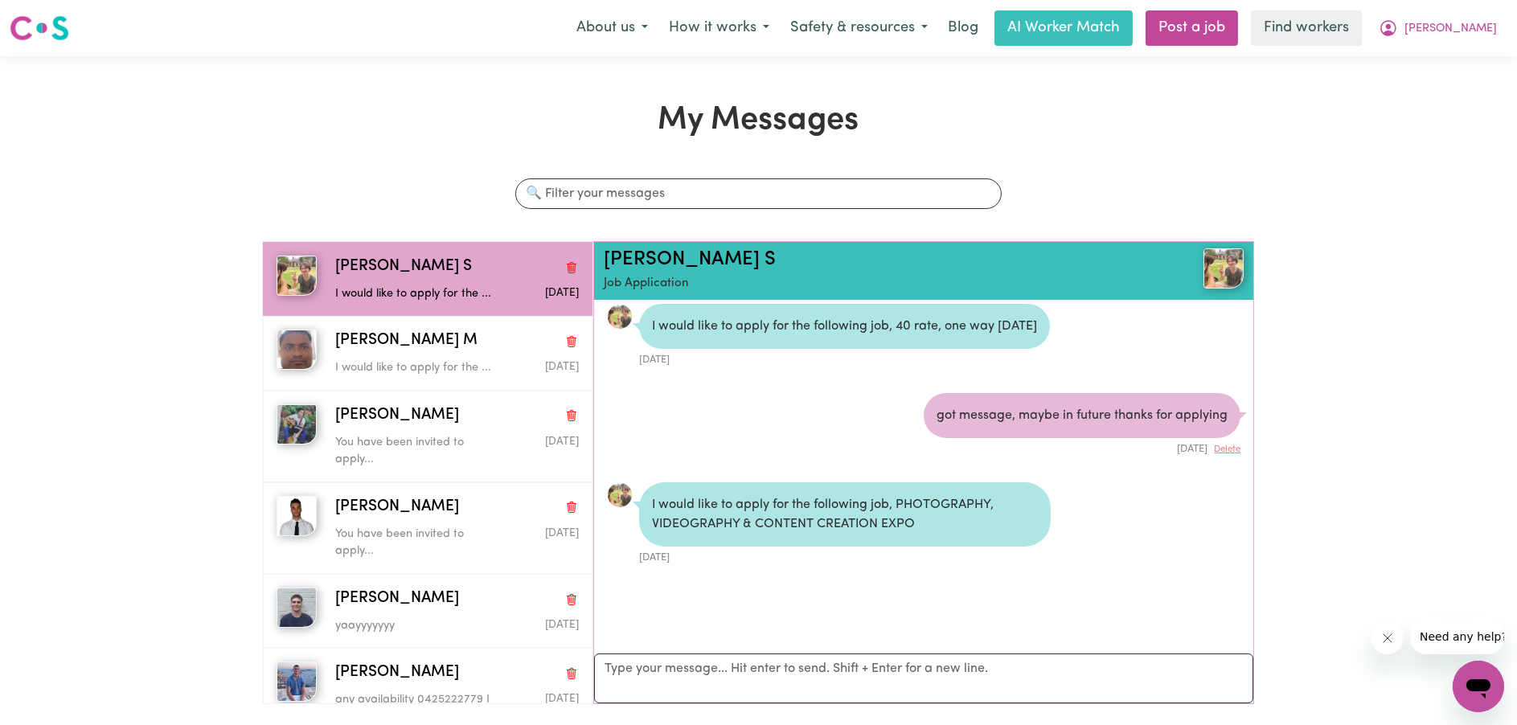
click at [1206, 271] on img at bounding box center [1224, 268] width 40 height 40
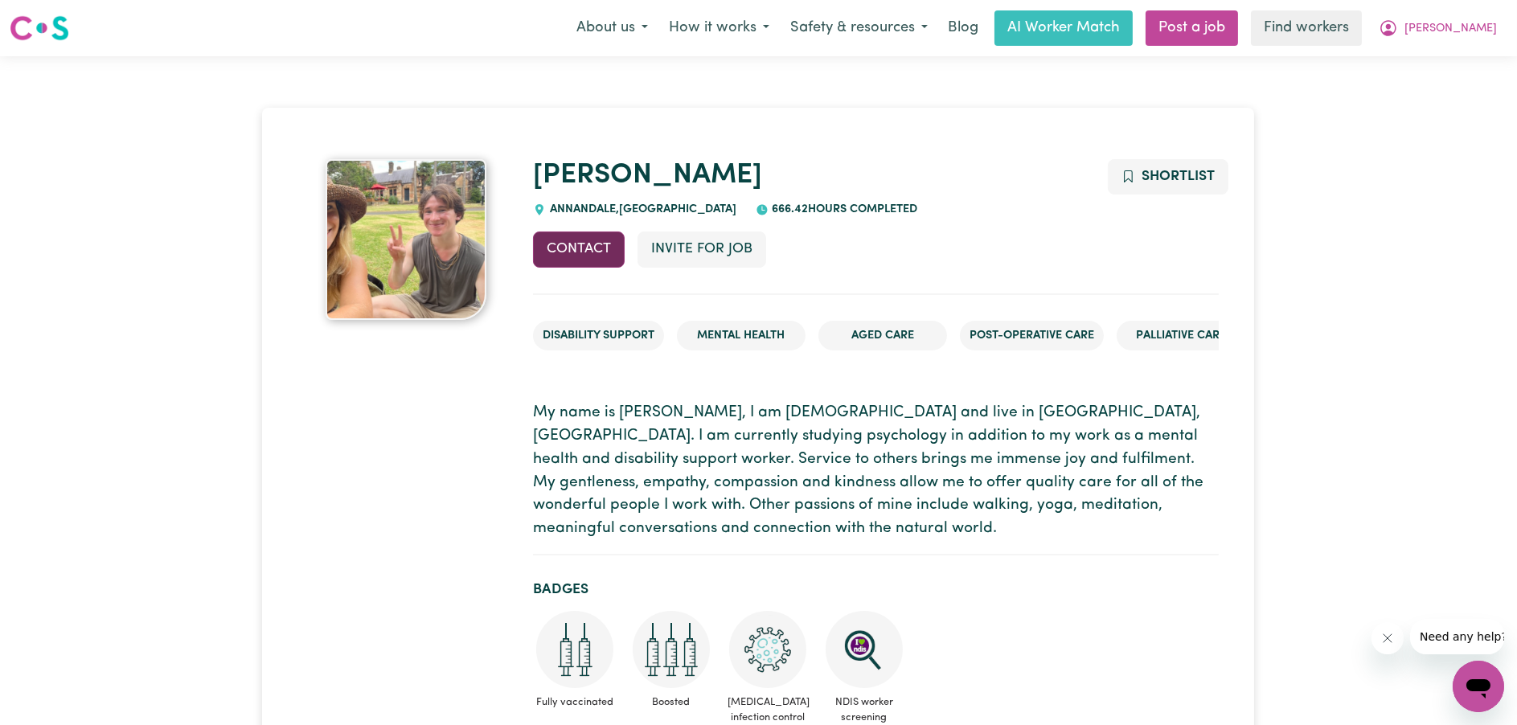
click at [607, 254] on button "Contact" at bounding box center [579, 249] width 92 height 35
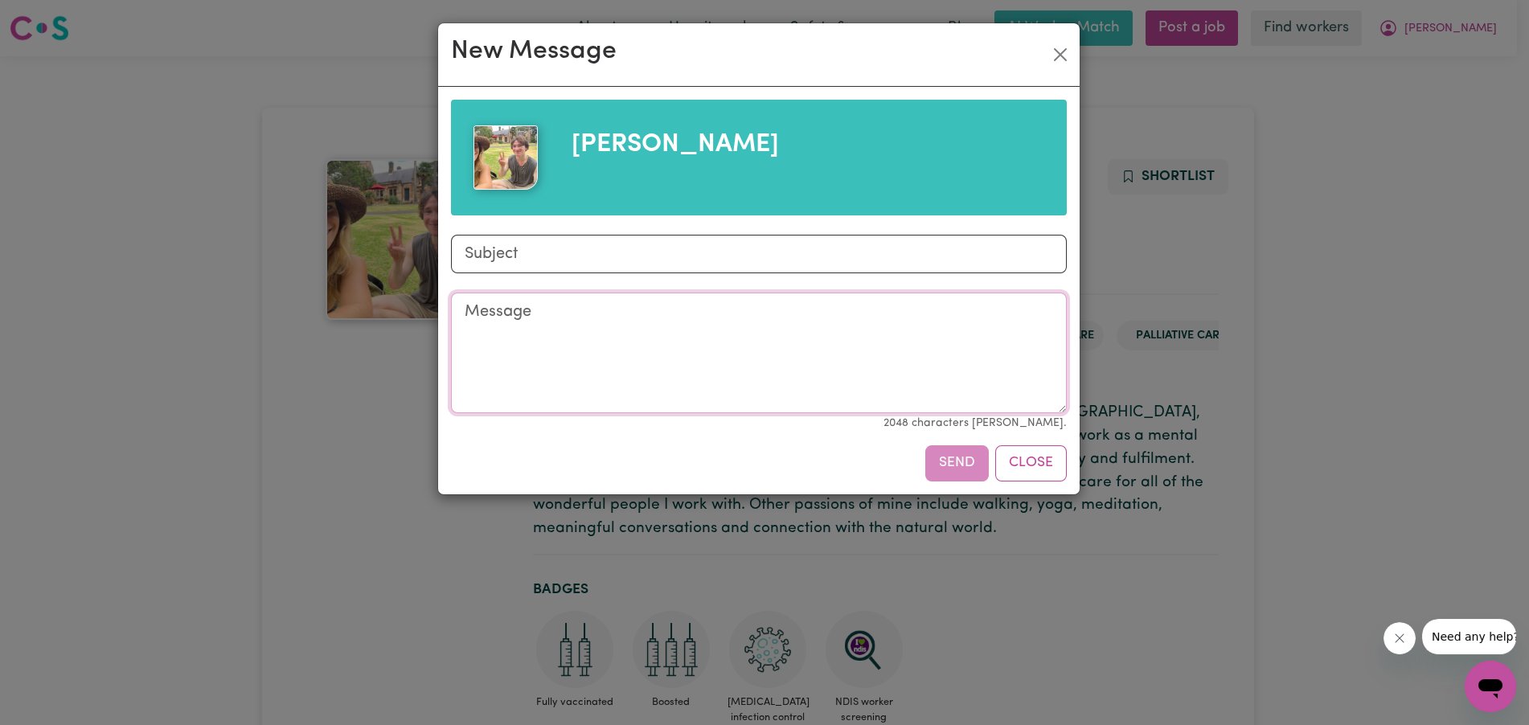
click at [590, 346] on textarea "Message" at bounding box center [759, 353] width 616 height 121
drag, startPoint x: 620, startPoint y: 244, endPoint x: 642, endPoint y: 281, distance: 42.9
click at [621, 244] on input "Subject" at bounding box center [759, 254] width 616 height 39
click at [613, 256] on input "AVAILABILITY? 22 SEPT" at bounding box center [759, 254] width 616 height 39
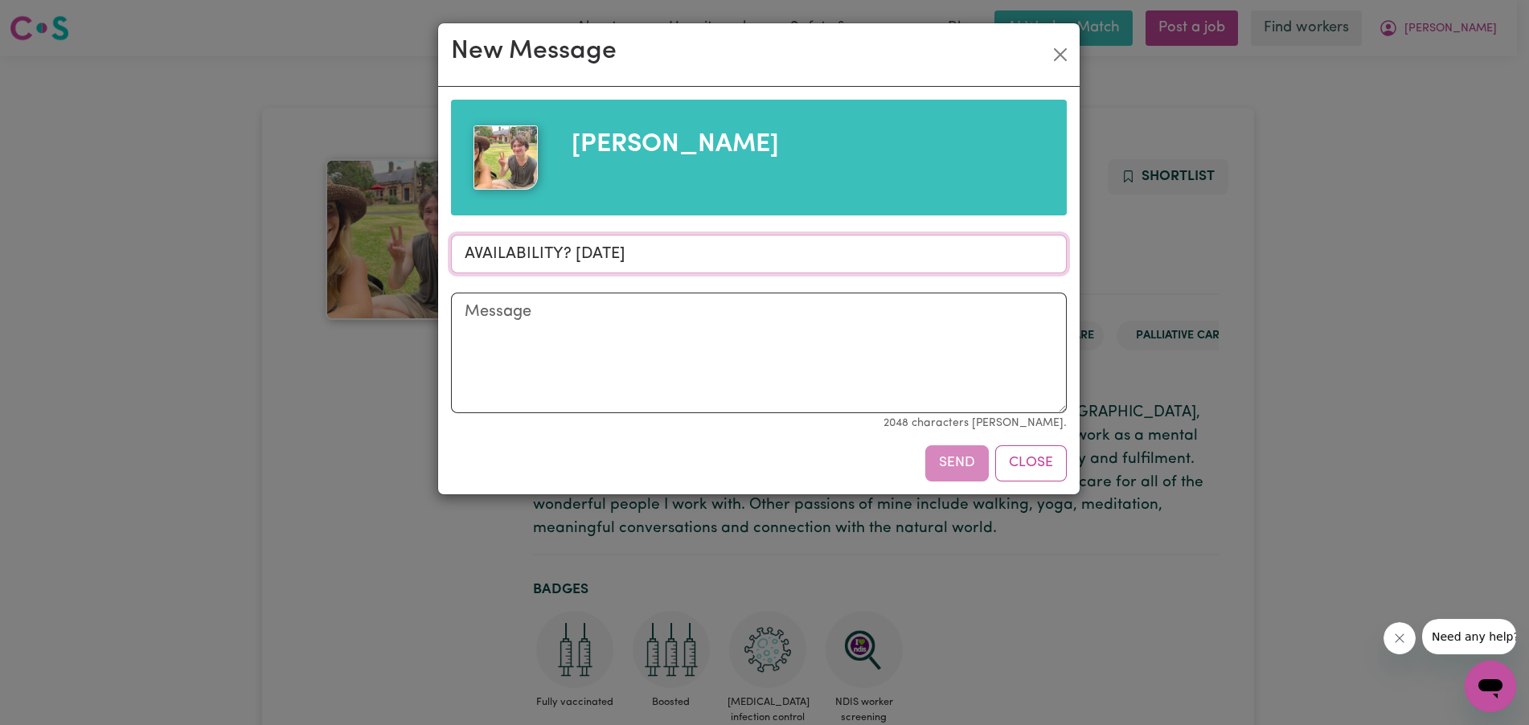
click at [613, 256] on input "AVAILABILITY? 22 SEPT" at bounding box center [759, 254] width 616 height 39
paste input "172309"
click at [666, 383] on textarea "Message" at bounding box center [759, 353] width 616 height 121
click at [761, 260] on input "172309" at bounding box center [759, 254] width 616 height 39
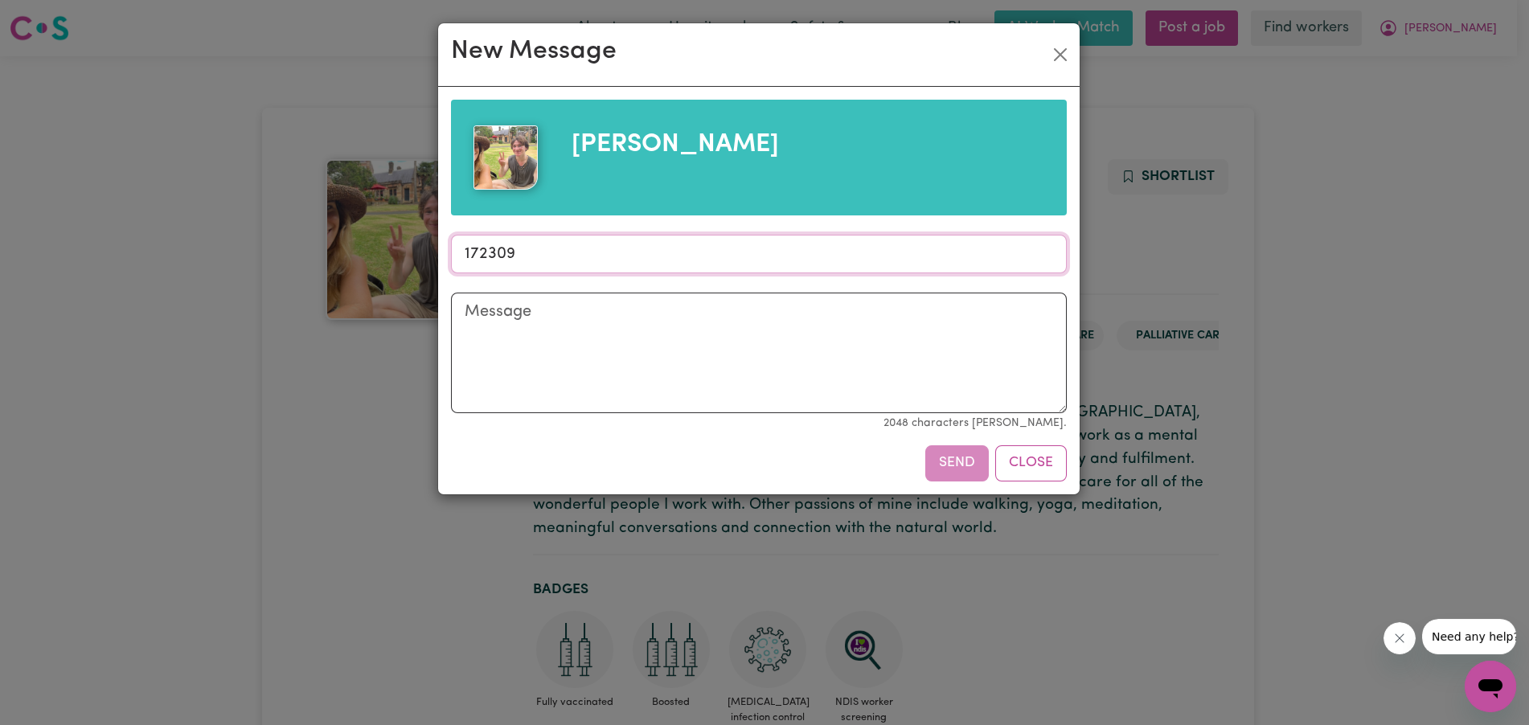
click at [761, 260] on input "172309" at bounding box center [759, 254] width 616 height 39
click at [761, 260] on input "22 SEPT? AVAILABILITY" at bounding box center [759, 254] width 616 height 39
type input "22 SEPT? AVAILABILITY"
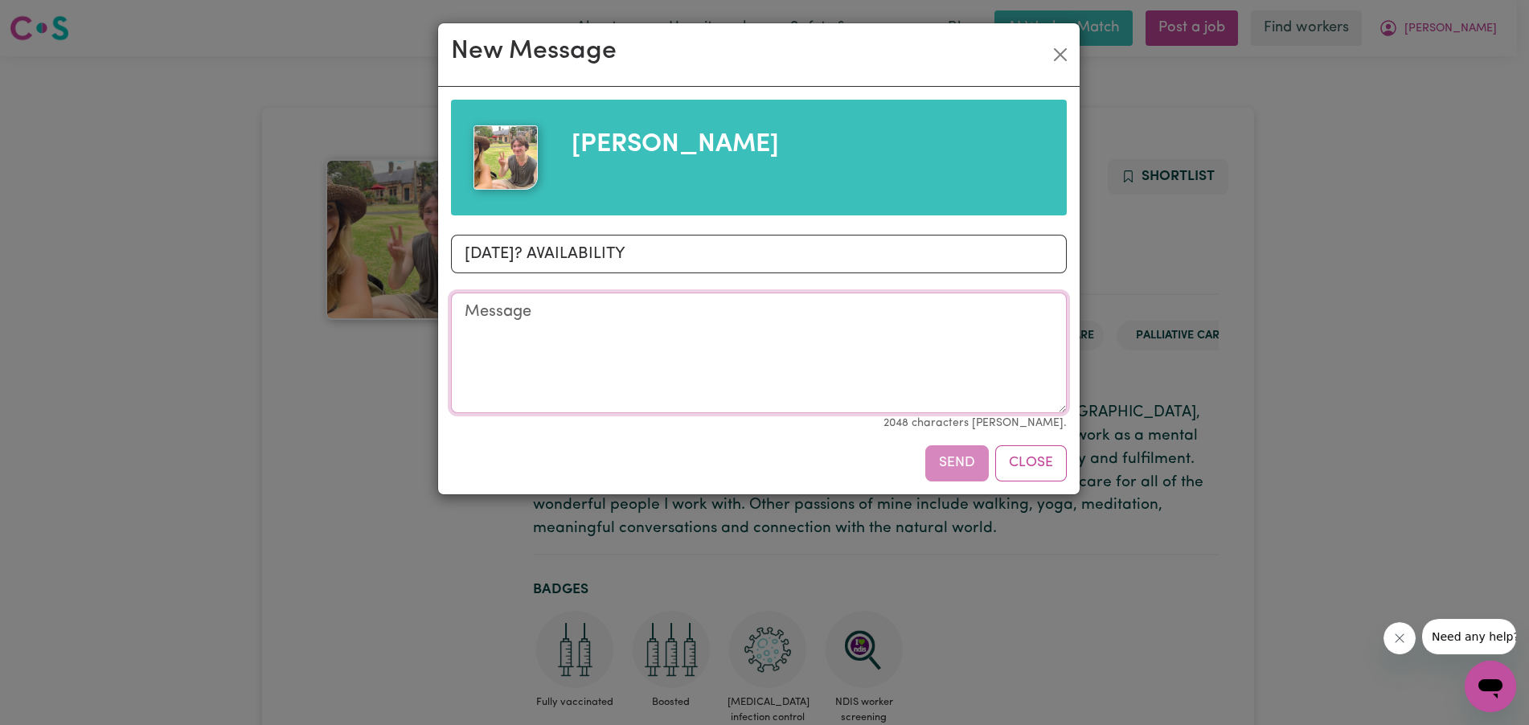
click at [805, 355] on textarea "Message" at bounding box center [759, 353] width 616 height 121
paste textarea "22 SEPT? AVAILABILITY"
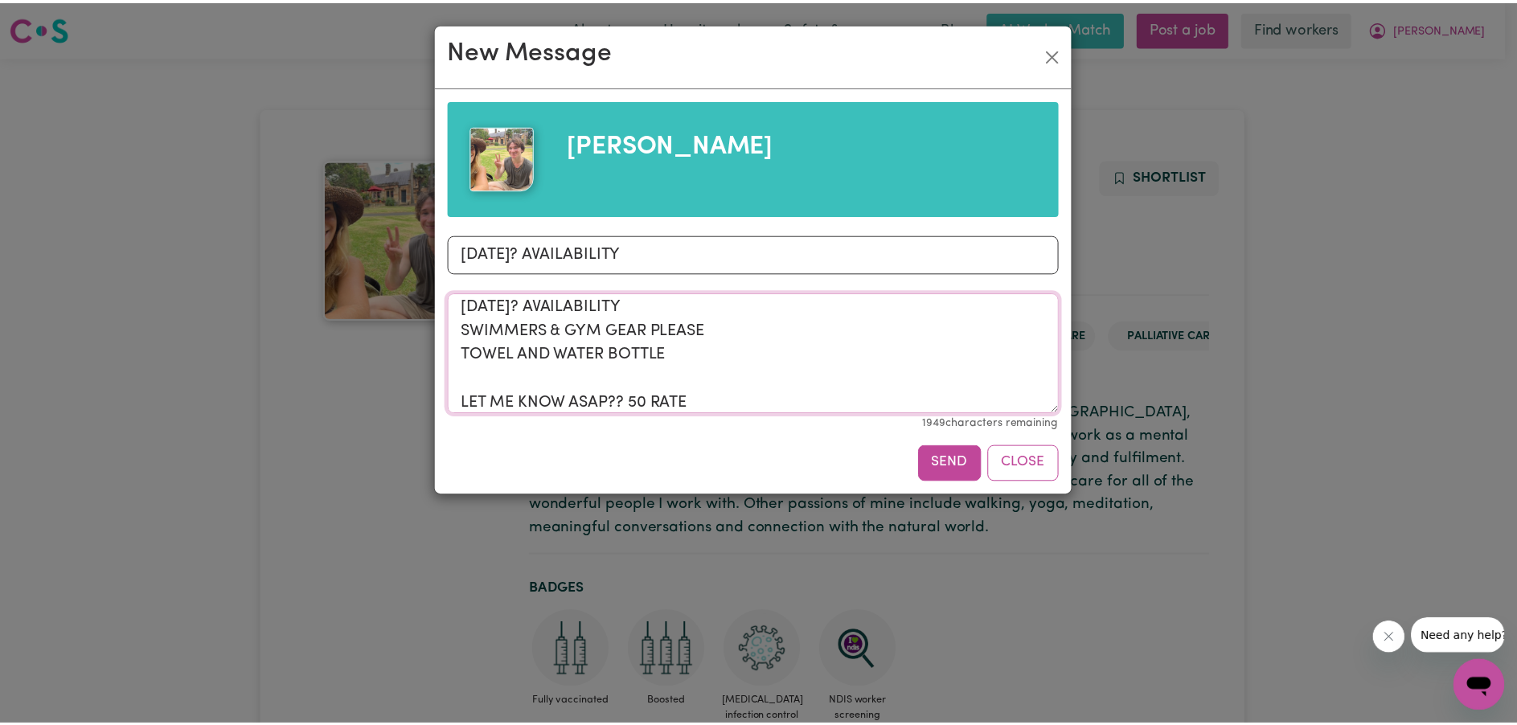
scroll to position [30, 0]
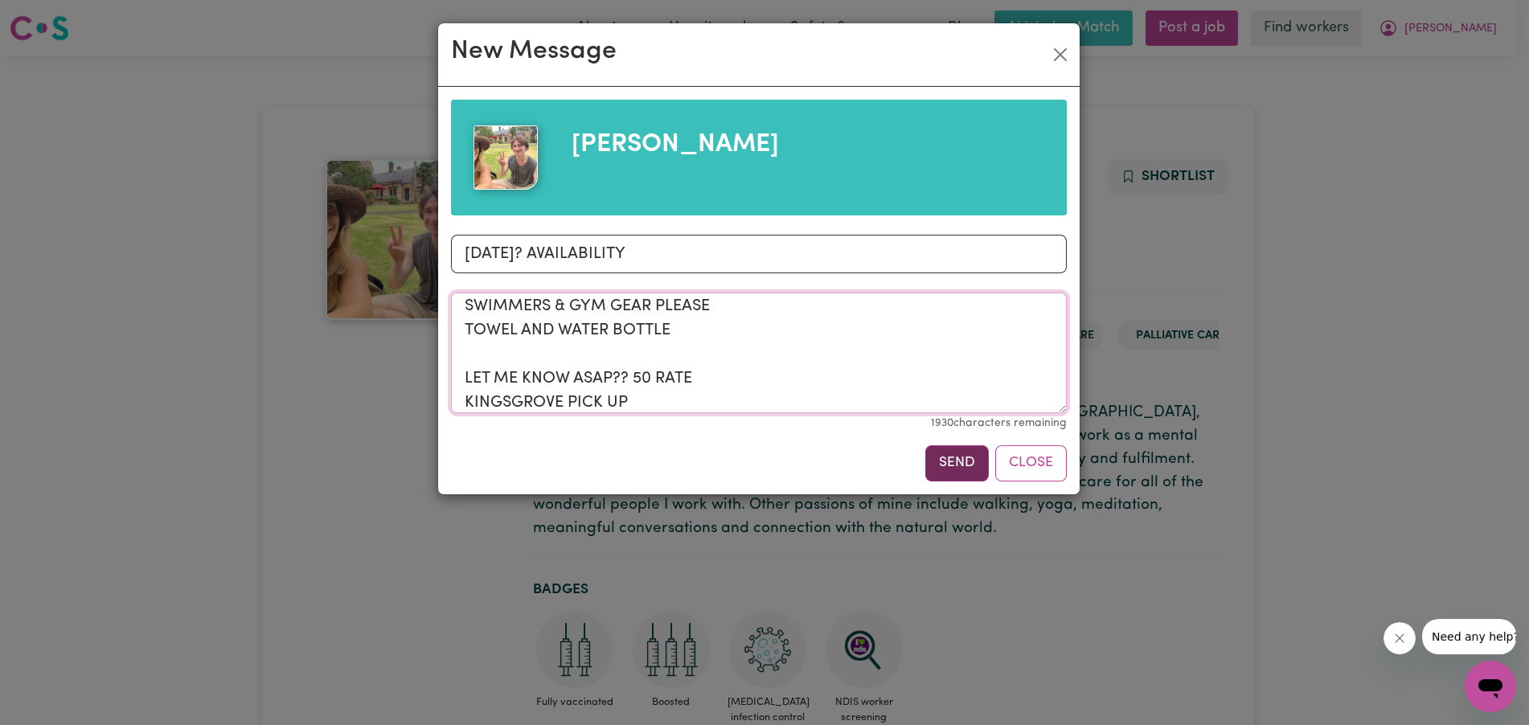
type textarea "[DATE]? AVAILABILITY SWIMMERS & GYM GEAR PLEASE TOWEL AND WATER BOTTLE LET ME K…"
click at [956, 459] on button "Send" at bounding box center [957, 462] width 64 height 35
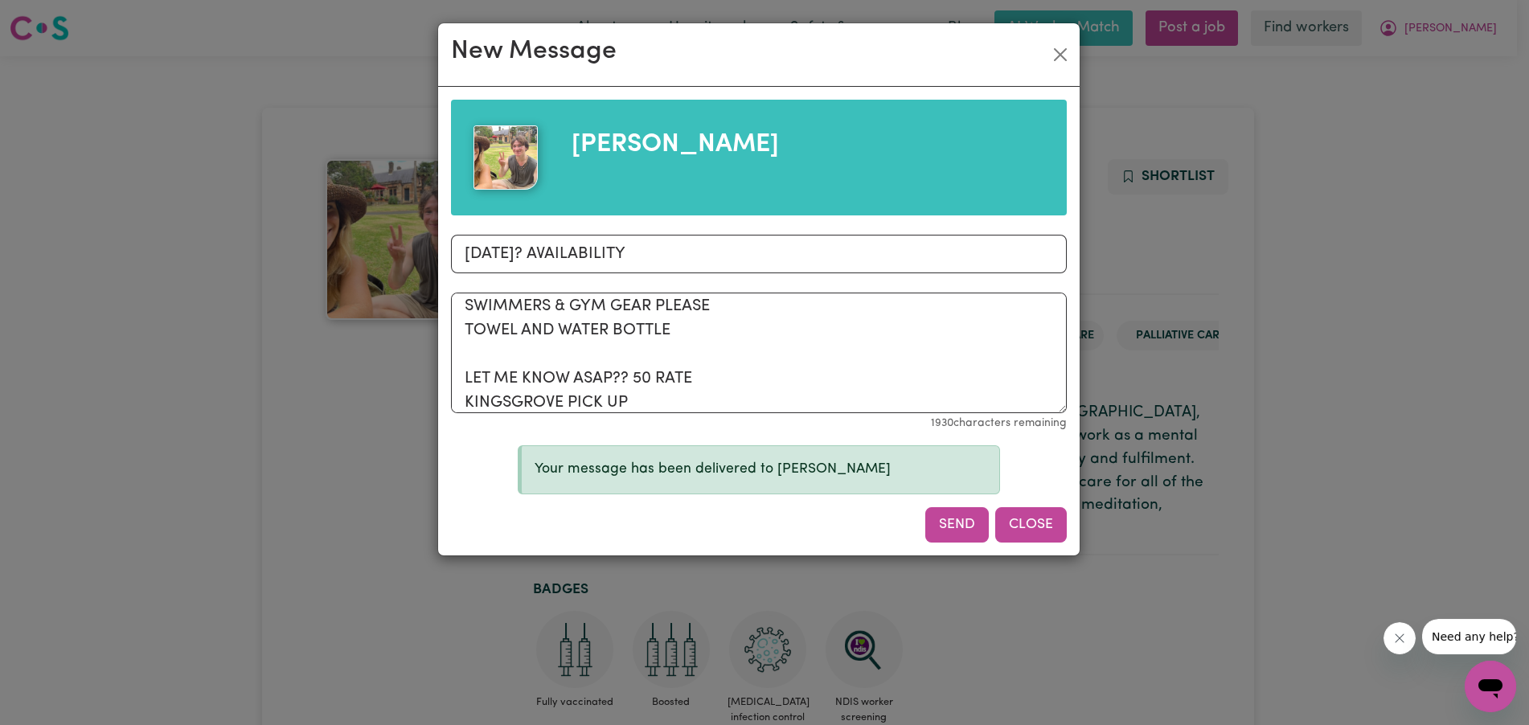
click at [1046, 521] on button "Close" at bounding box center [1031, 524] width 72 height 35
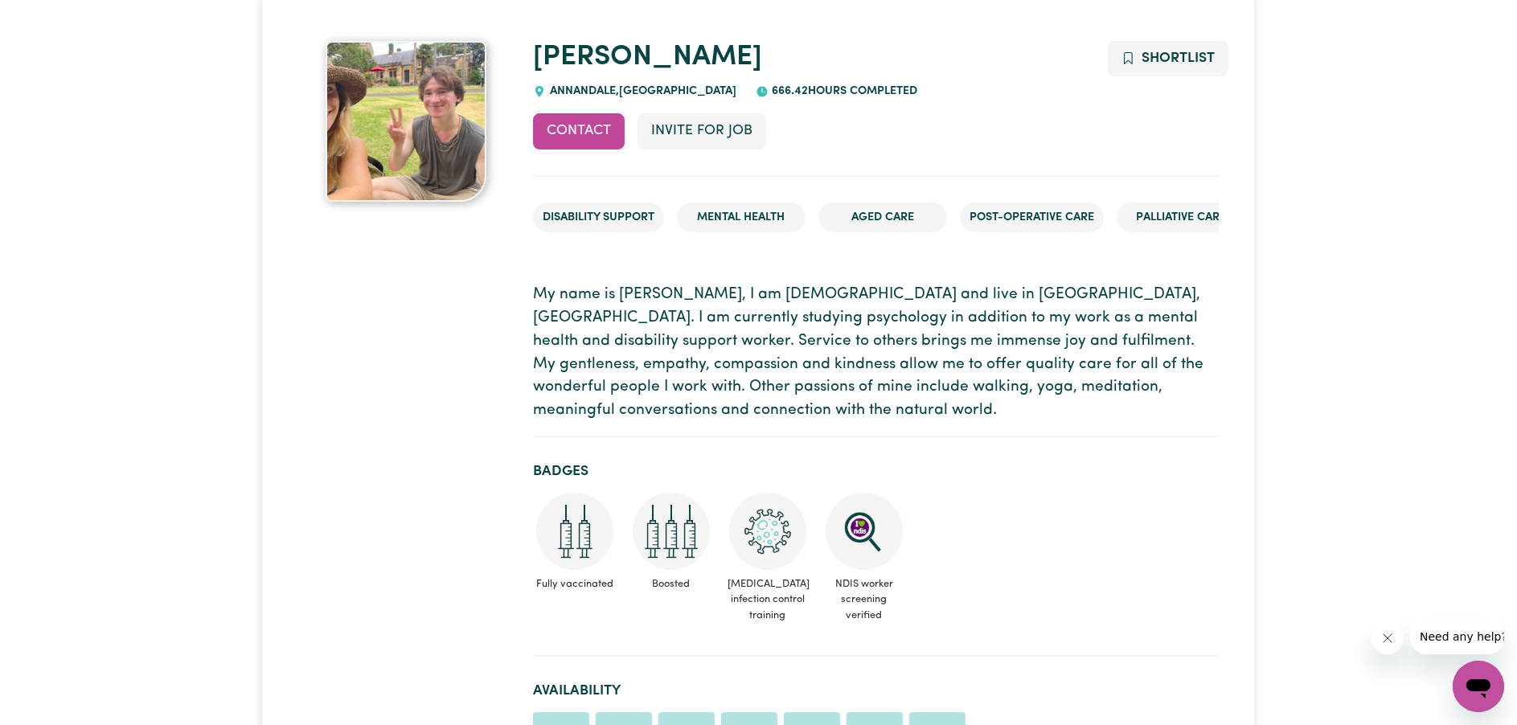
scroll to position [0, 0]
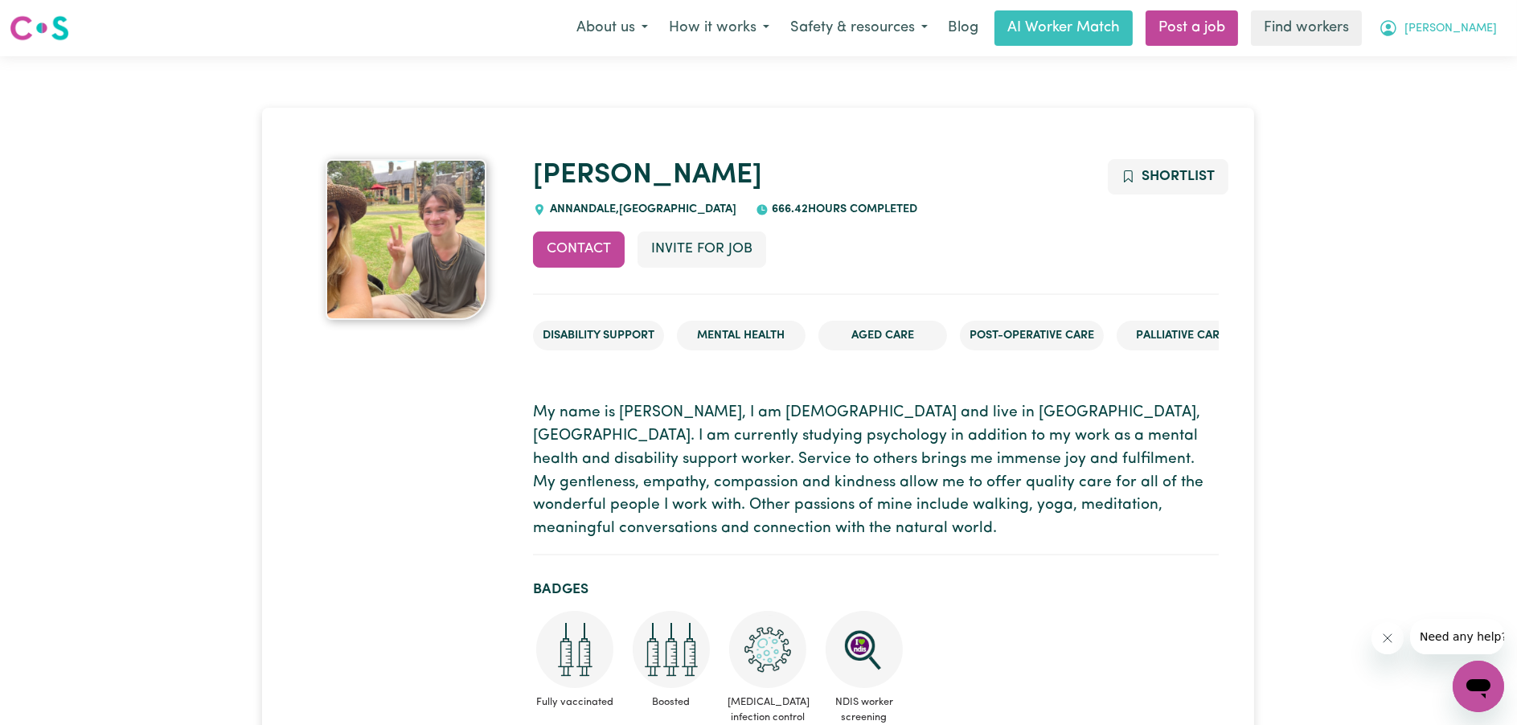
click at [1505, 26] on button "[PERSON_NAME]" at bounding box center [1437, 28] width 139 height 34
click at [1492, 27] on span "[PERSON_NAME]" at bounding box center [1451, 29] width 92 height 18
click at [1470, 27] on span "[PERSON_NAME]" at bounding box center [1451, 29] width 92 height 18
click at [1460, 55] on link "My Dashboard" at bounding box center [1443, 62] width 127 height 31
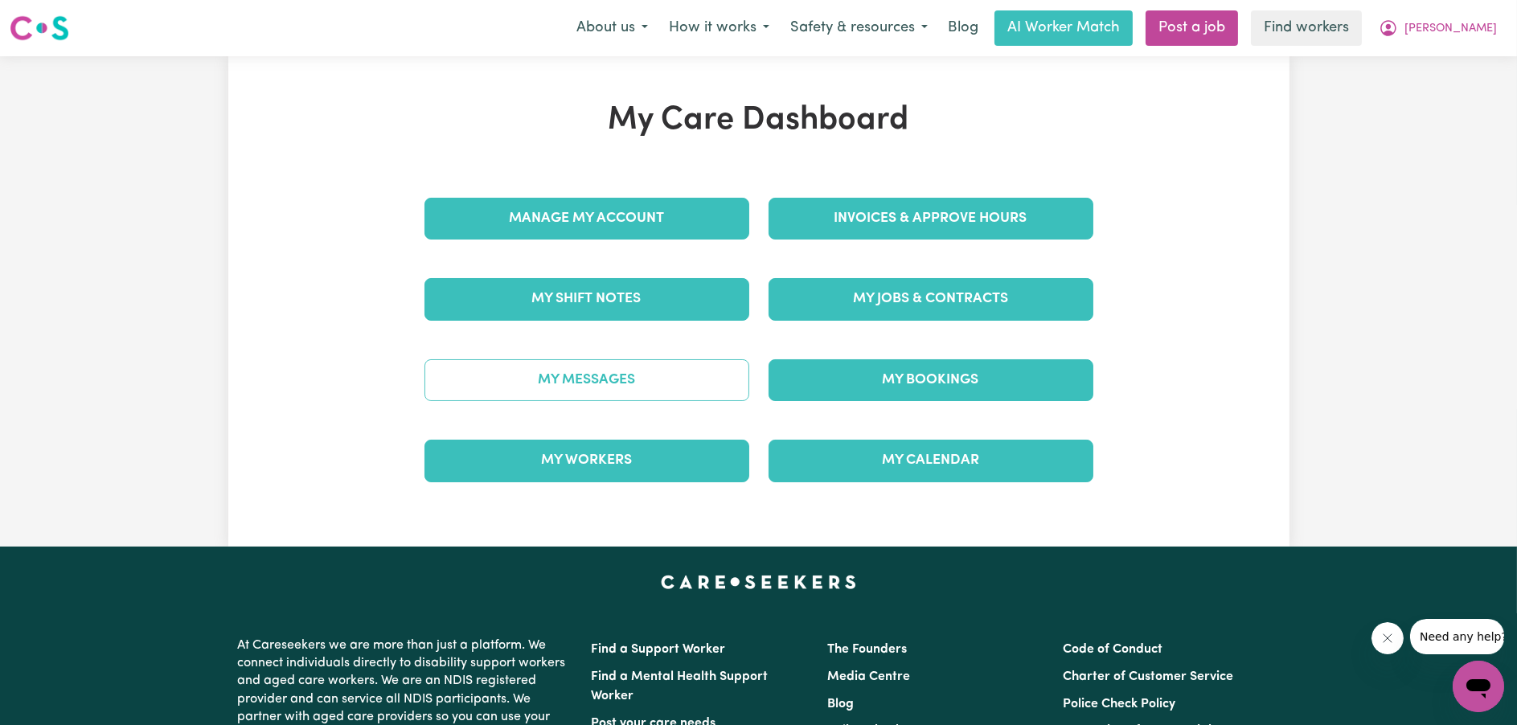
click at [616, 375] on link "My Messages" at bounding box center [586, 380] width 325 height 42
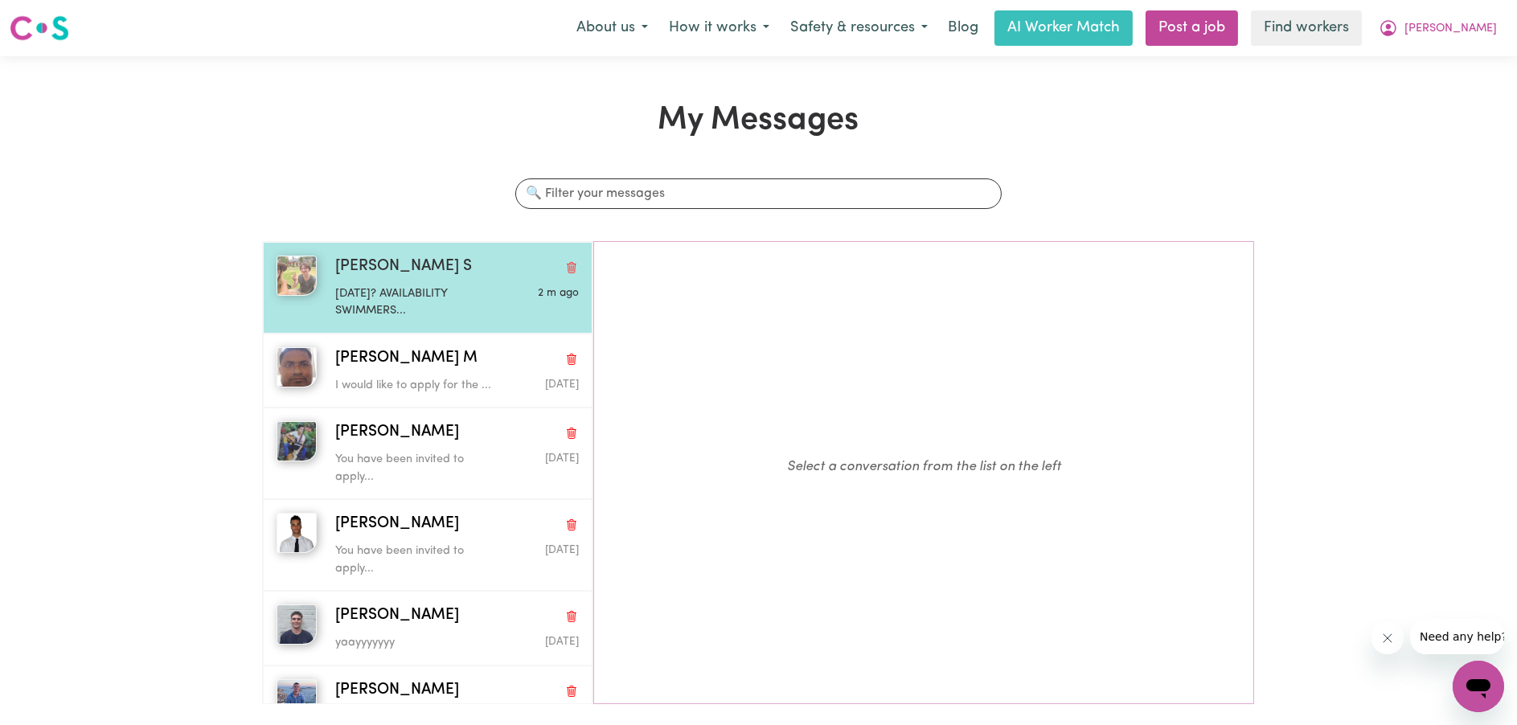
click at [437, 258] on div "[PERSON_NAME] S" at bounding box center [457, 267] width 244 height 23
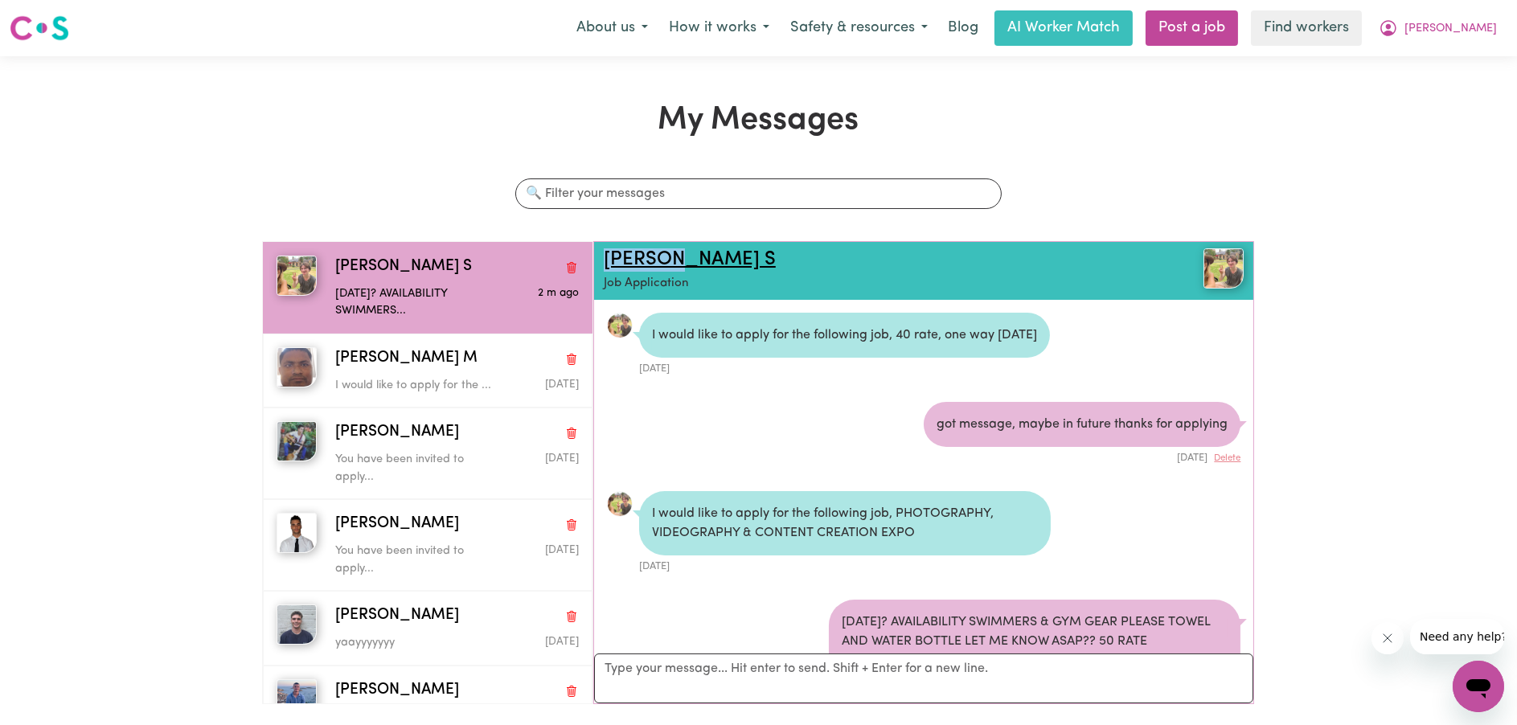
drag, startPoint x: 729, startPoint y: 259, endPoint x: 605, endPoint y: 252, distance: 124.8
click at [605, 252] on h2 "[PERSON_NAME] S" at bounding box center [871, 259] width 534 height 23
copy link "[PERSON_NAME] S"
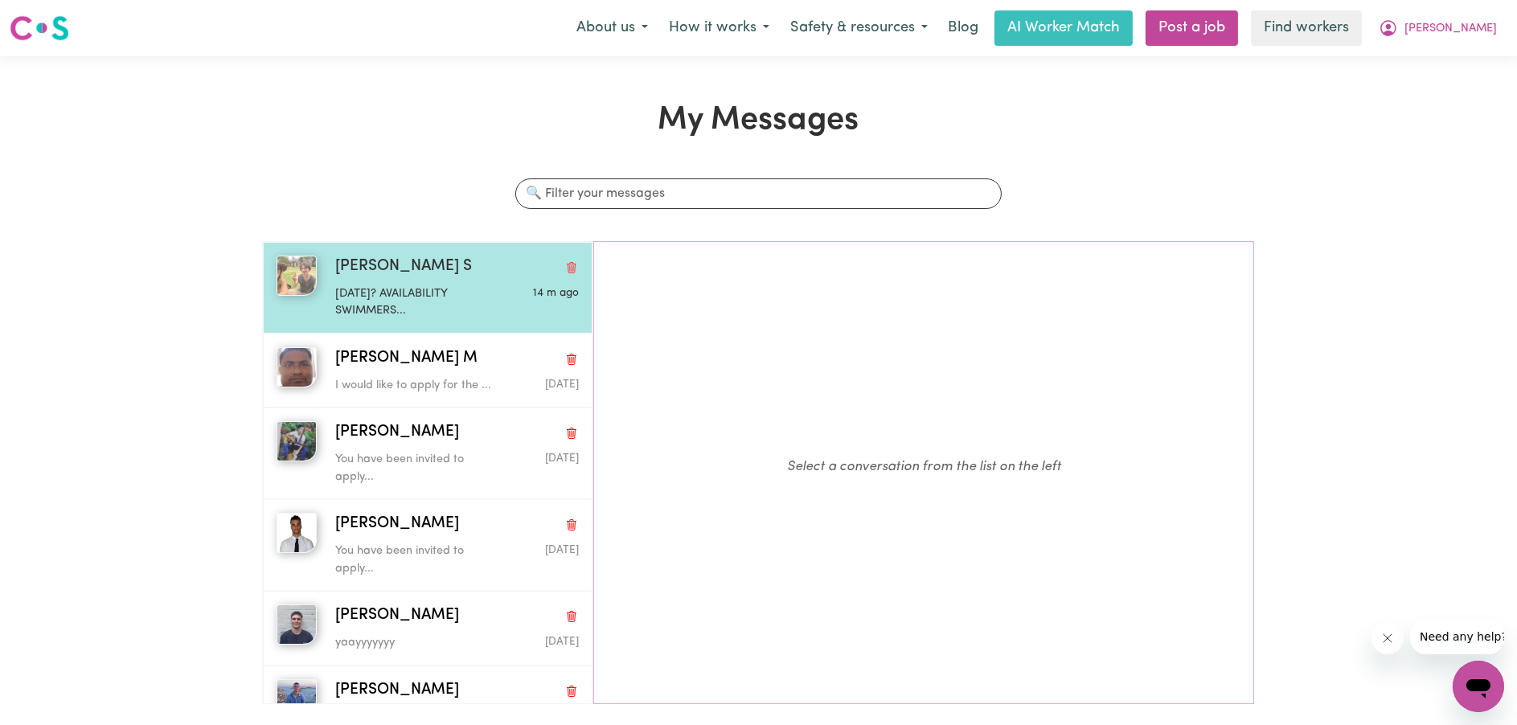
click at [370, 294] on p "22 SEPT? AVAILABILITY SWIMMERS..." at bounding box center [416, 302] width 162 height 35
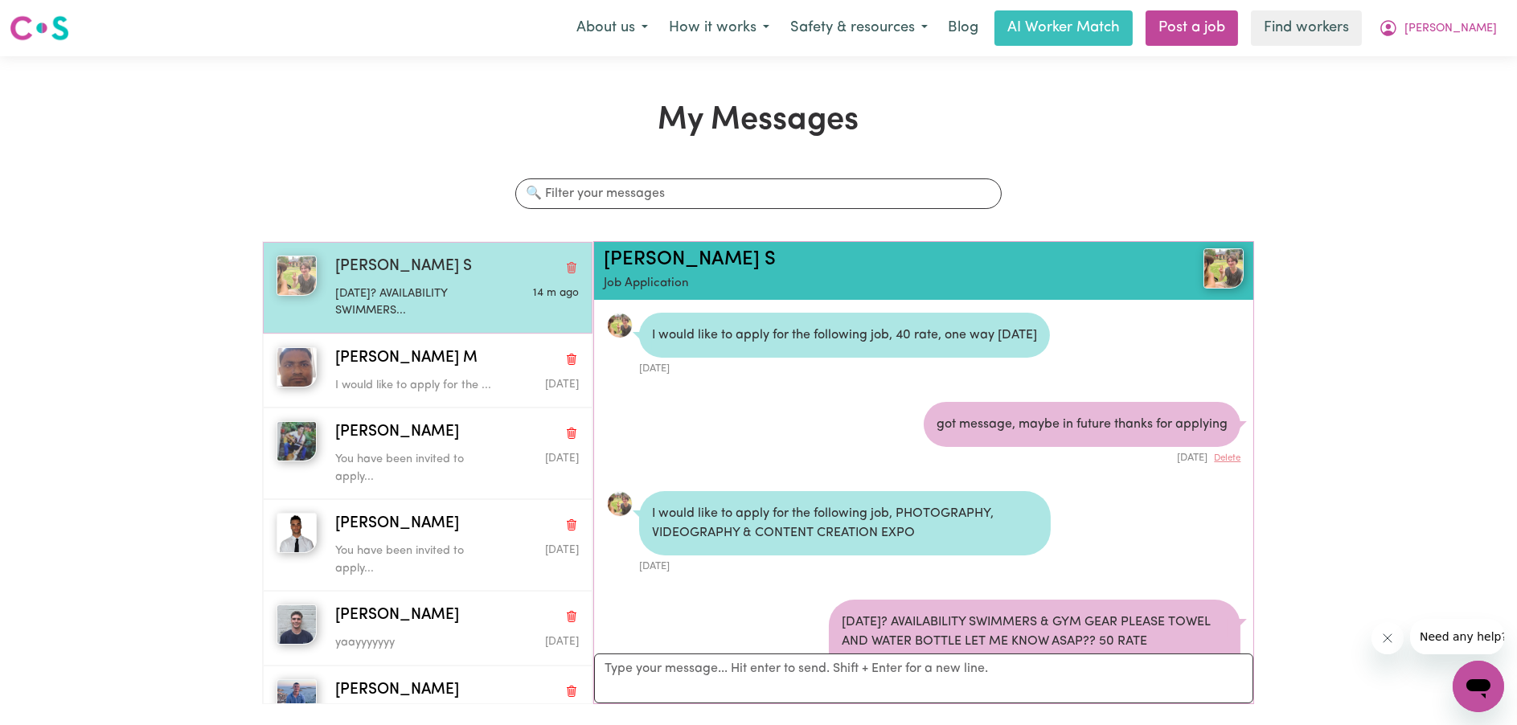
scroll to position [92, 0]
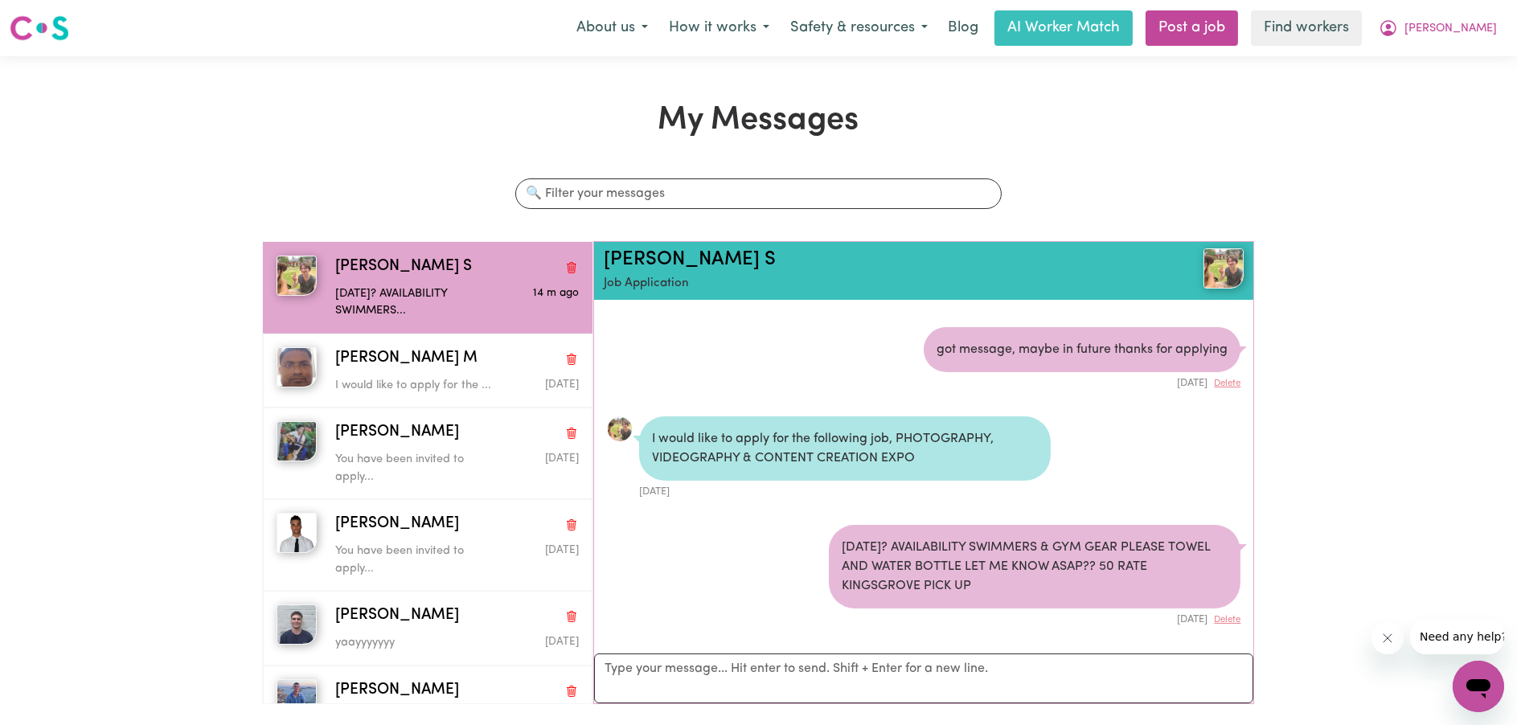
click at [1195, 259] on div at bounding box center [1191, 268] width 107 height 40
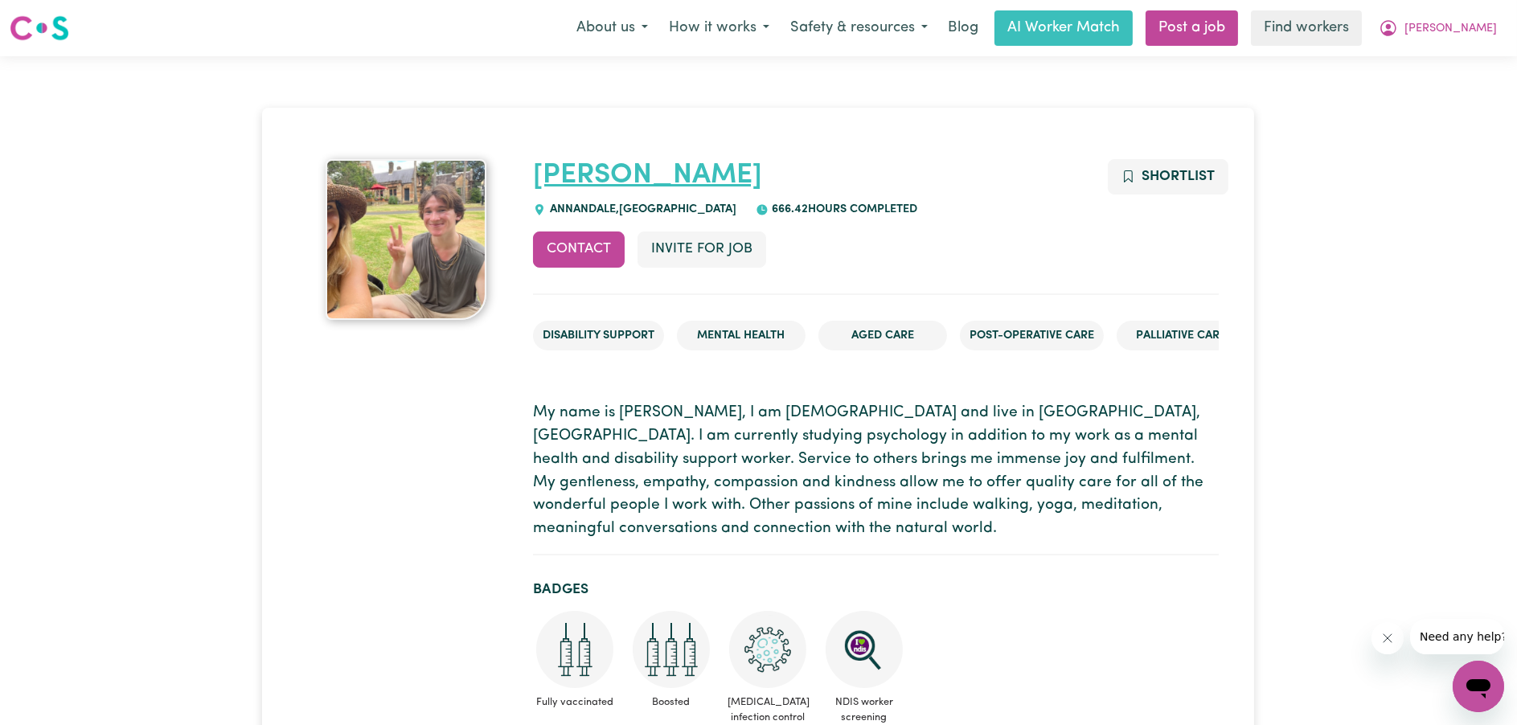
click at [610, 179] on link "[PERSON_NAME]" at bounding box center [647, 176] width 229 height 28
click at [590, 207] on span "ANNANDALE , New South Wales" at bounding box center [641, 209] width 191 height 12
click at [1478, 27] on span "[PERSON_NAME]" at bounding box center [1451, 29] width 92 height 18
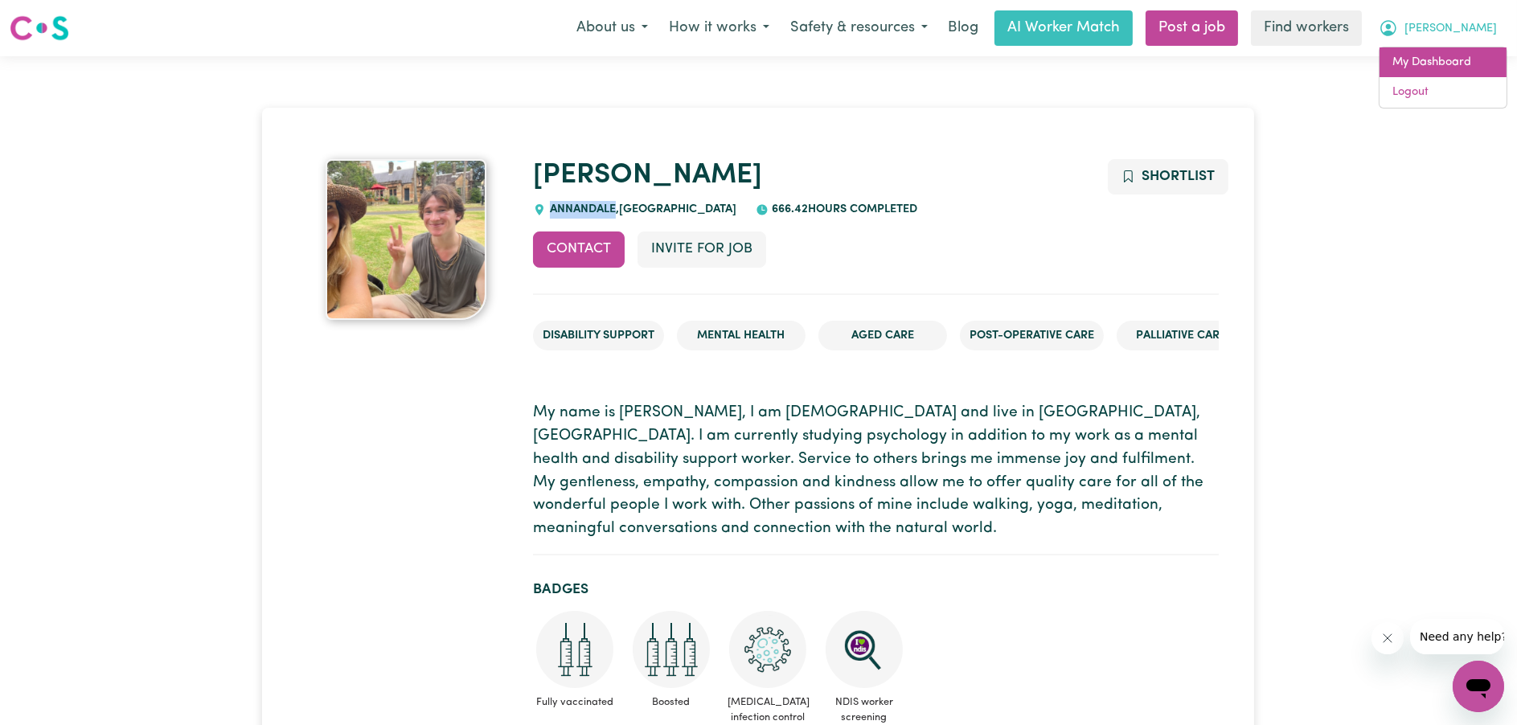
click at [1456, 56] on link "My Dashboard" at bounding box center [1443, 62] width 127 height 31
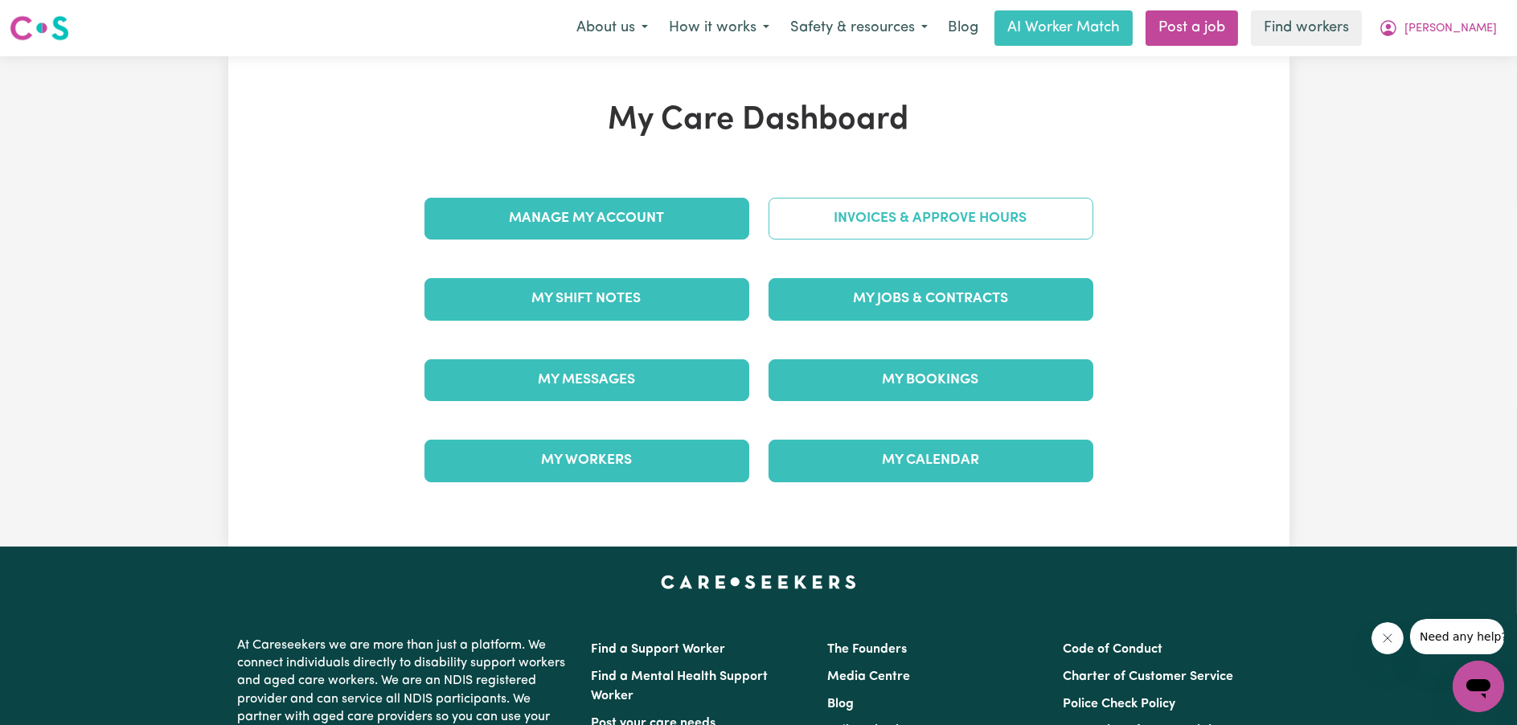
click at [940, 226] on link "Invoices & Approve Hours" at bounding box center [931, 219] width 325 height 42
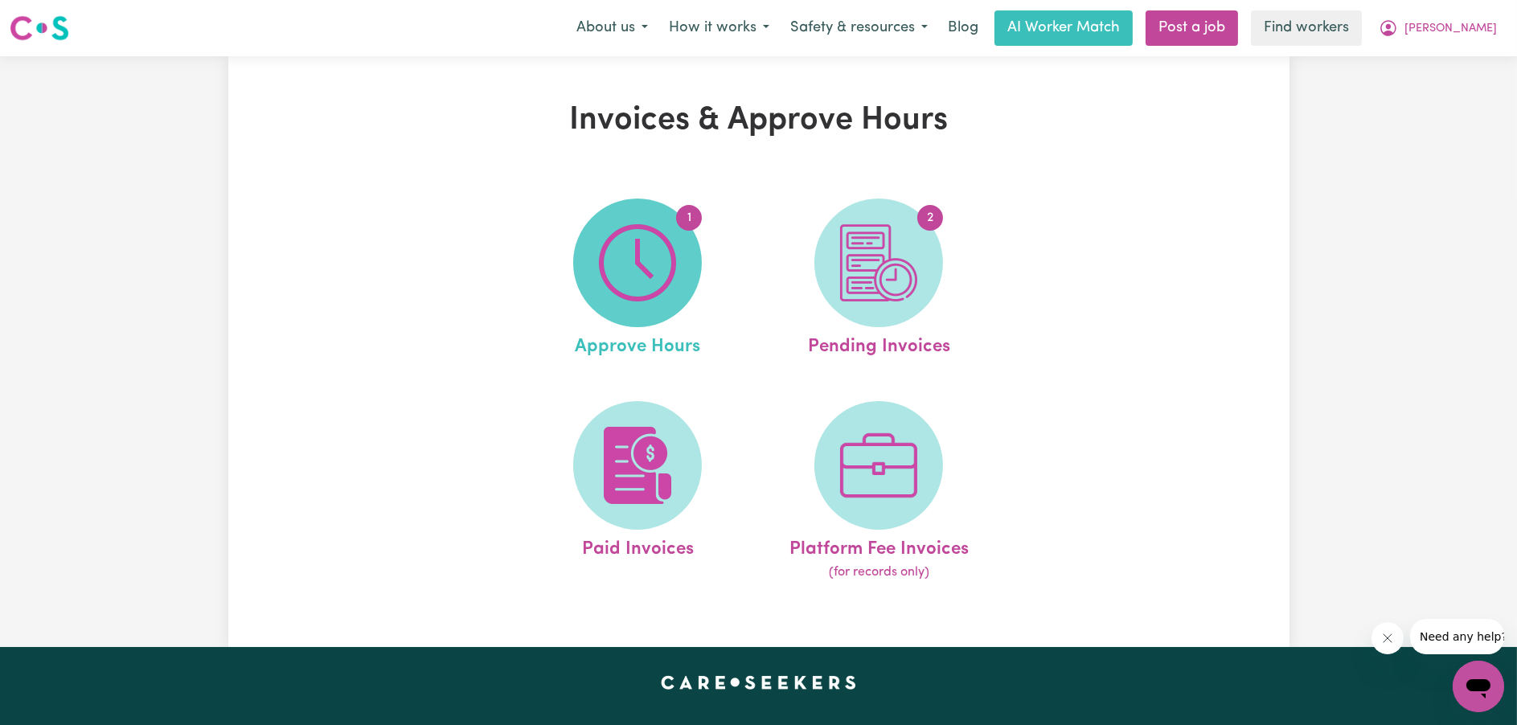
click at [695, 279] on span "1" at bounding box center [637, 263] width 129 height 129
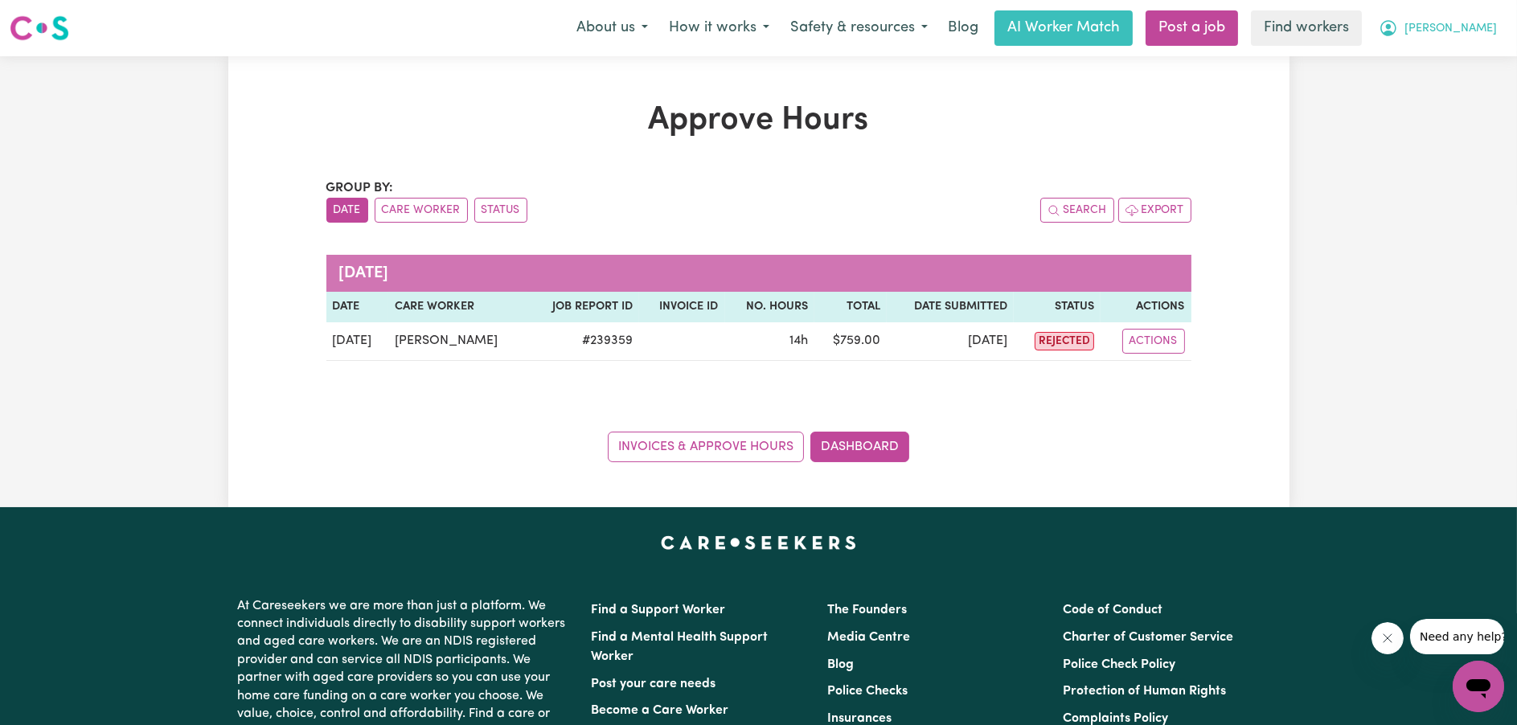
click at [1454, 25] on span "[PERSON_NAME]" at bounding box center [1451, 29] width 92 height 18
click at [1448, 51] on link "My Dashboard" at bounding box center [1443, 62] width 127 height 31
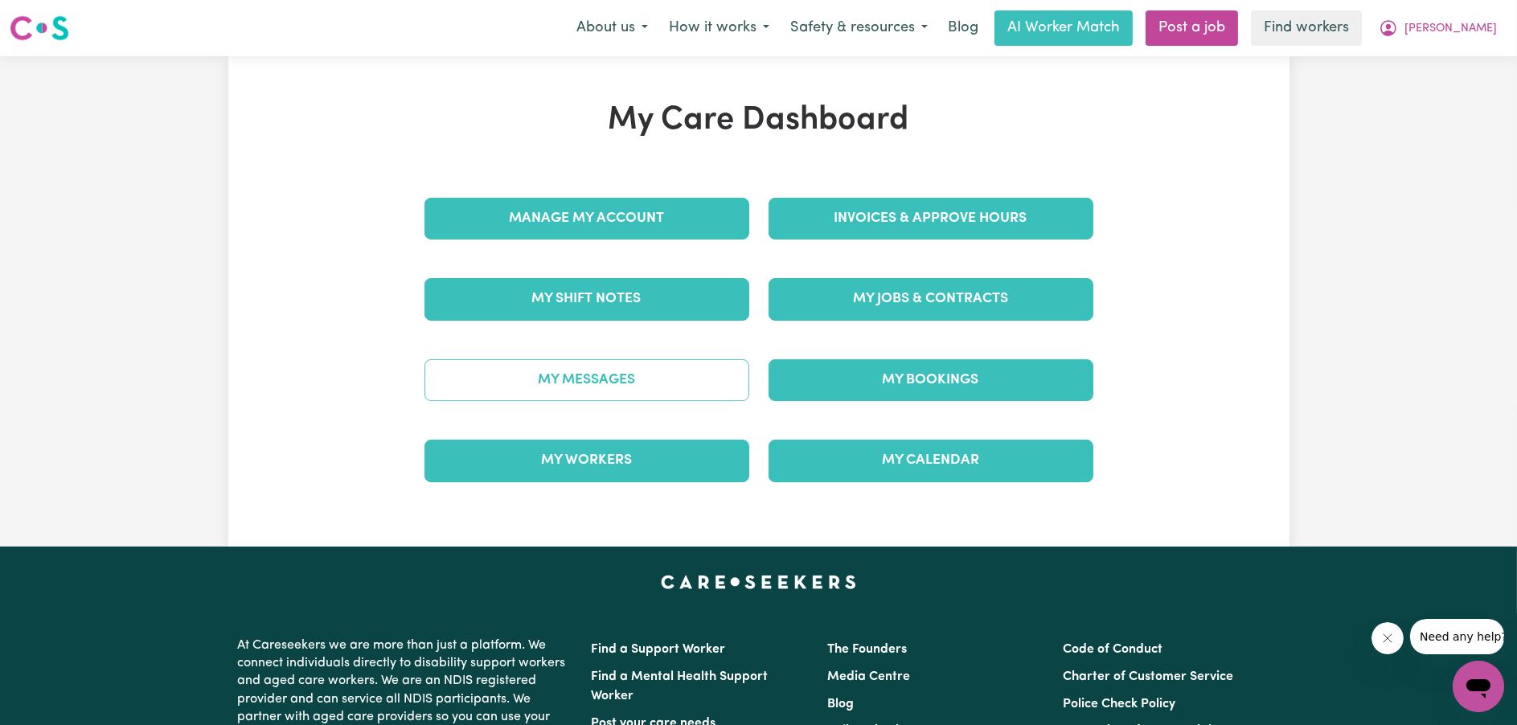
click at [626, 390] on link "My Messages" at bounding box center [586, 380] width 325 height 42
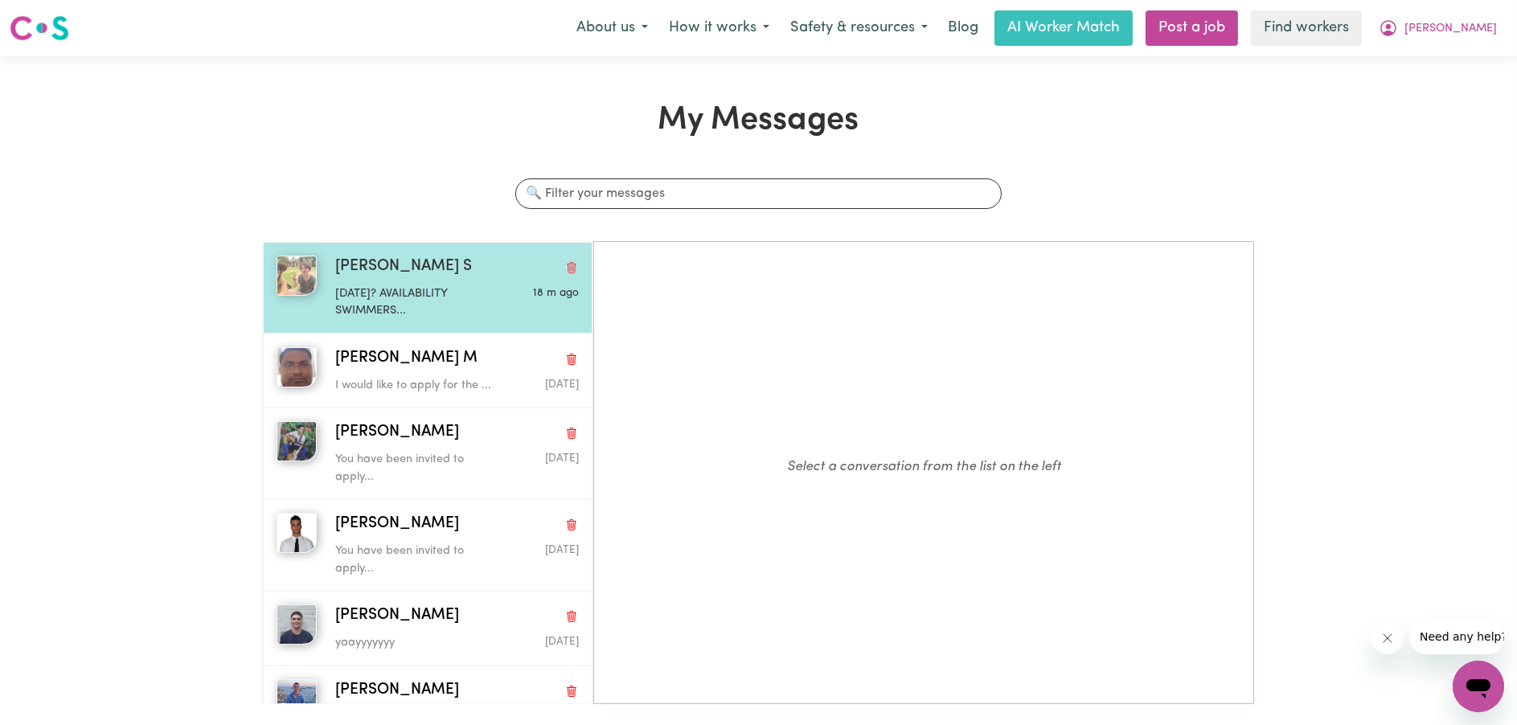
click at [355, 283] on div "[DATE]? AVAILABILITY SWIMMERS..." at bounding box center [416, 299] width 162 height 41
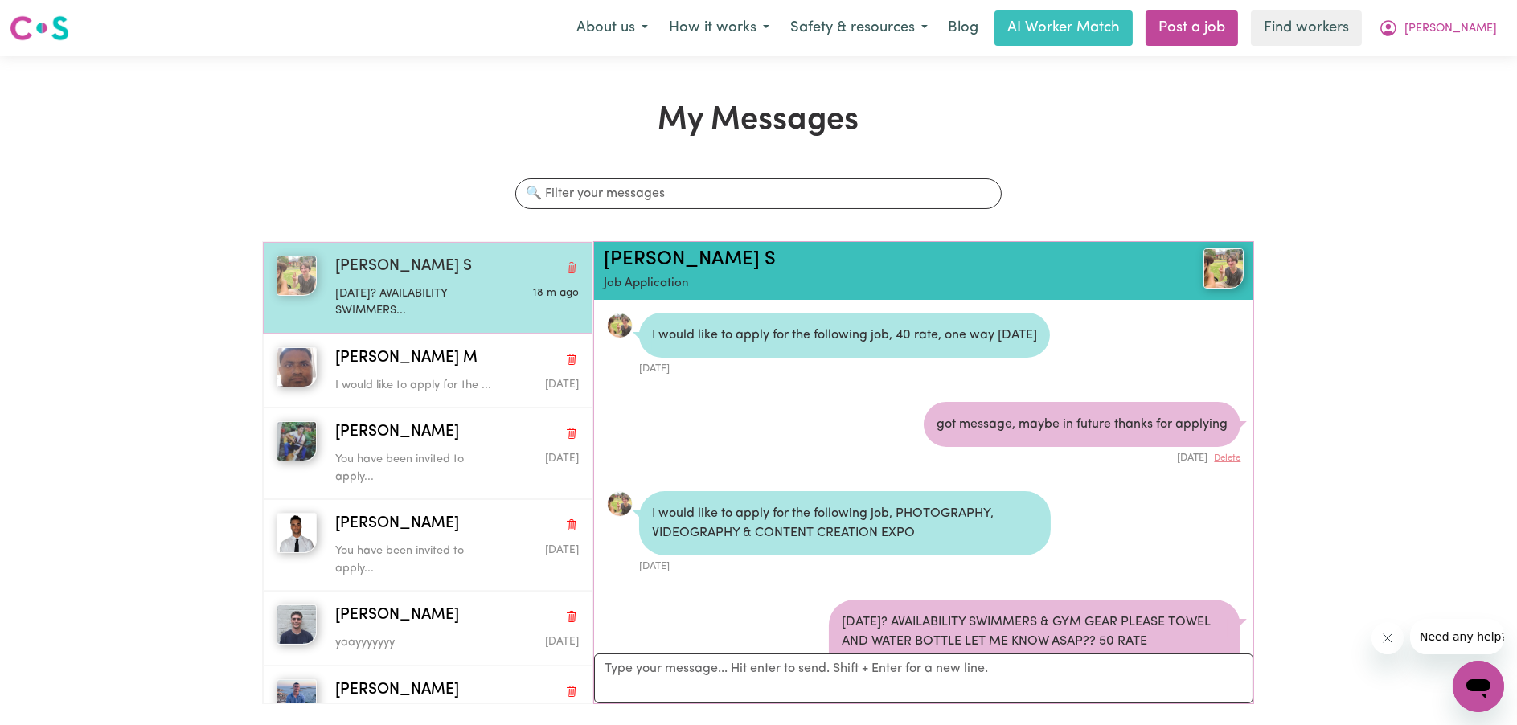
scroll to position [92, 0]
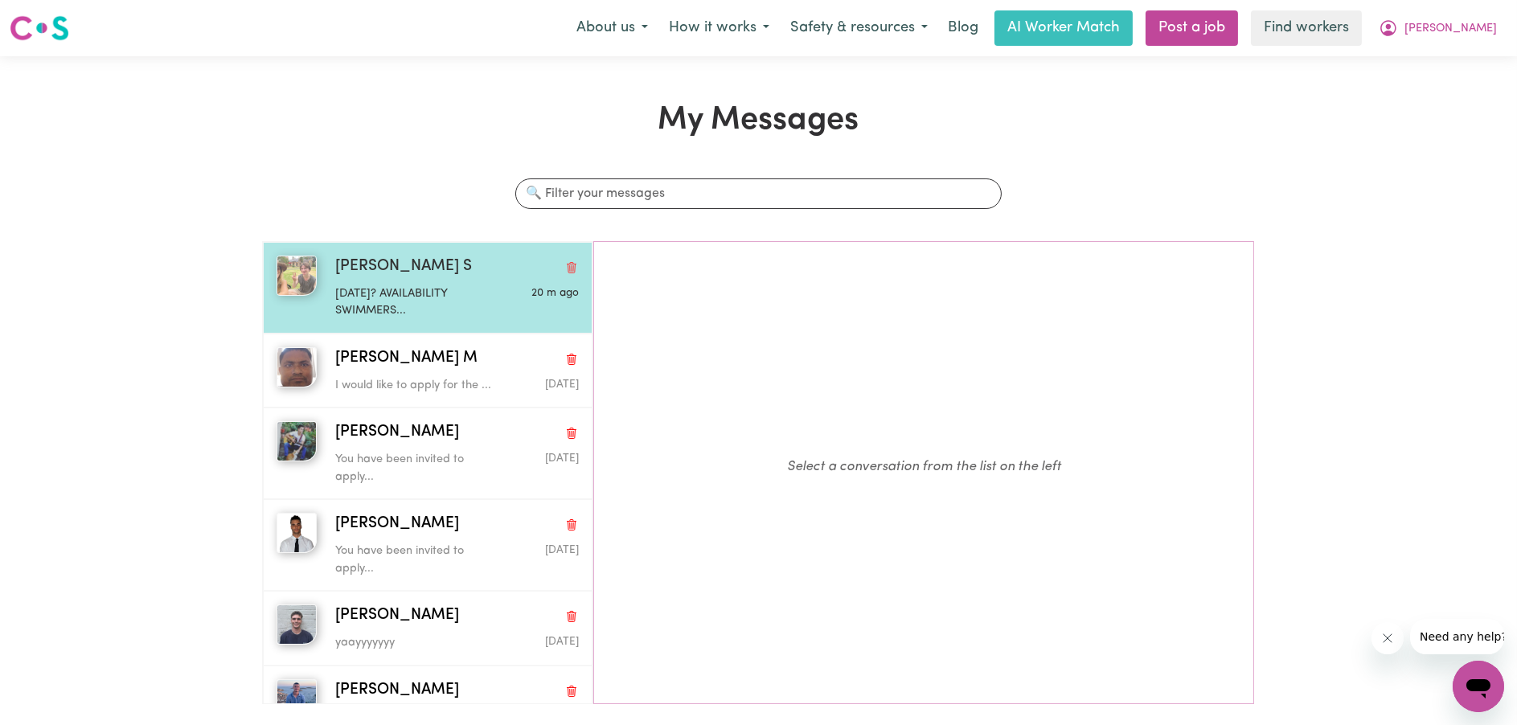
click at [399, 271] on div "[PERSON_NAME] S" at bounding box center [457, 267] width 244 height 23
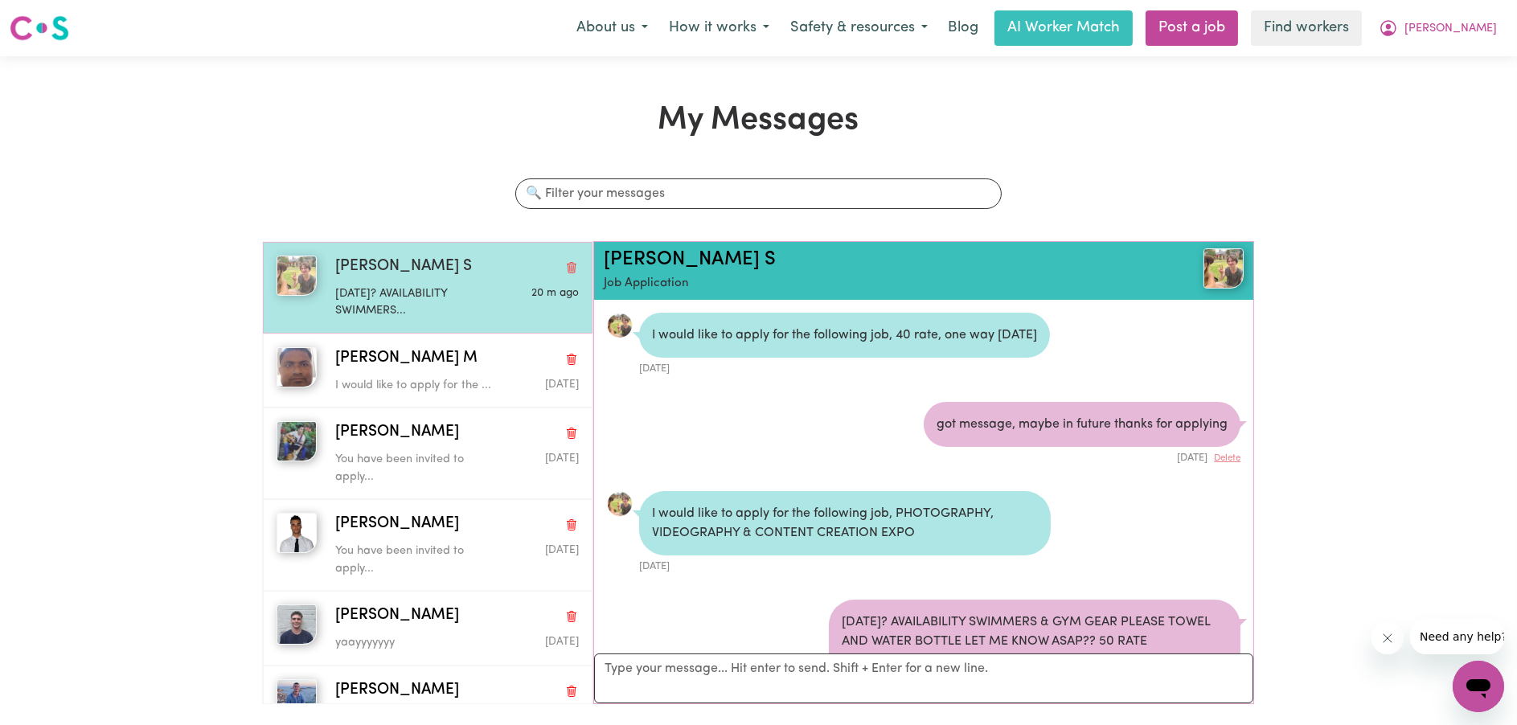
scroll to position [92, 0]
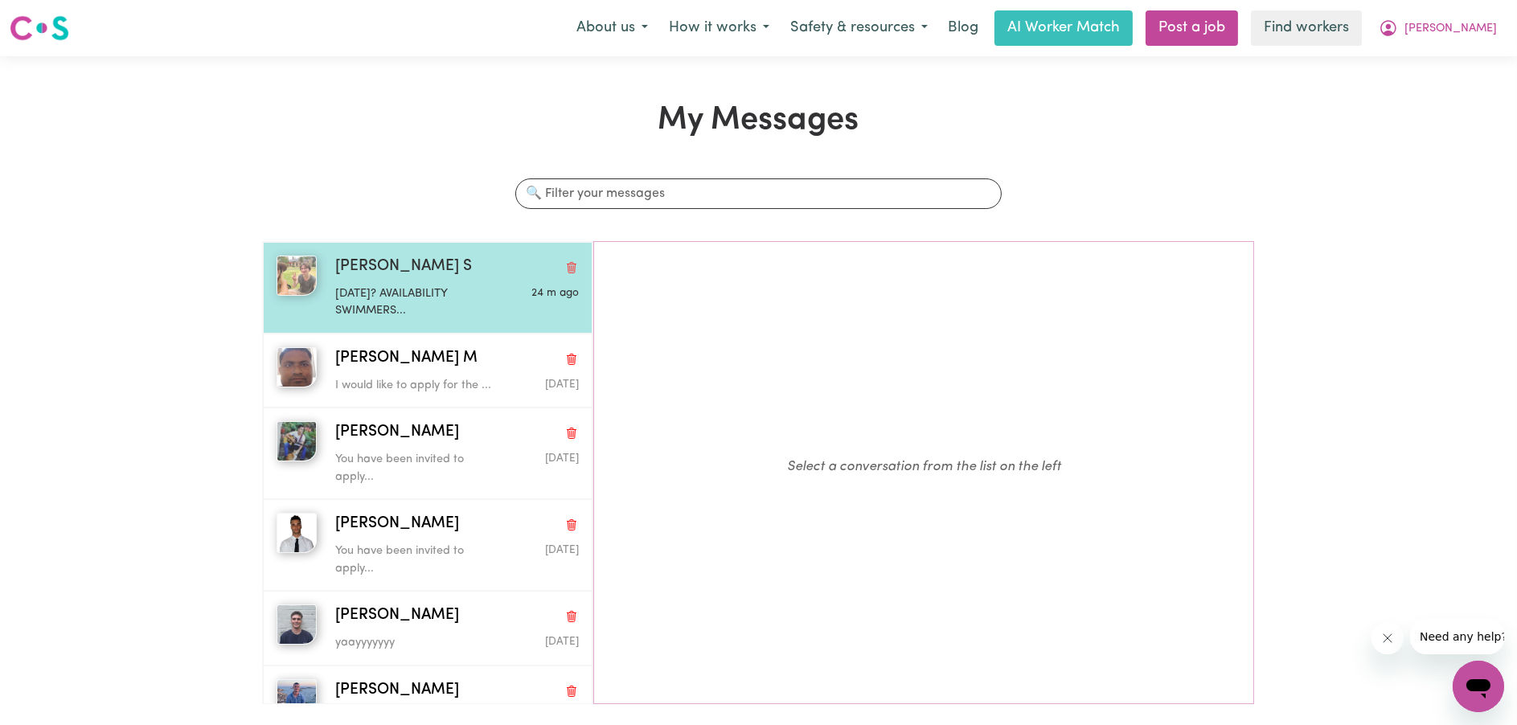
click at [315, 273] on img "button" at bounding box center [297, 276] width 40 height 40
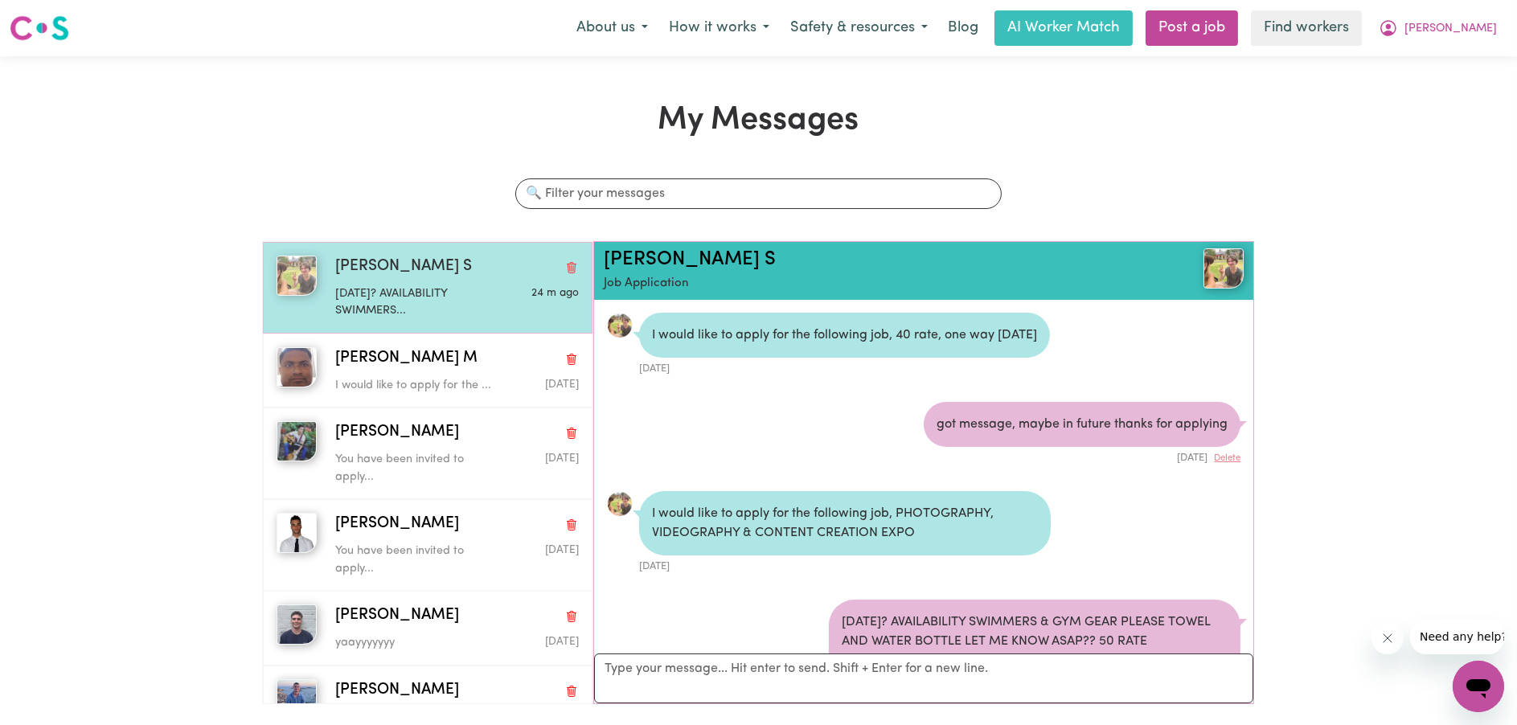
scroll to position [92, 0]
